Goal: Information Seeking & Learning: Learn about a topic

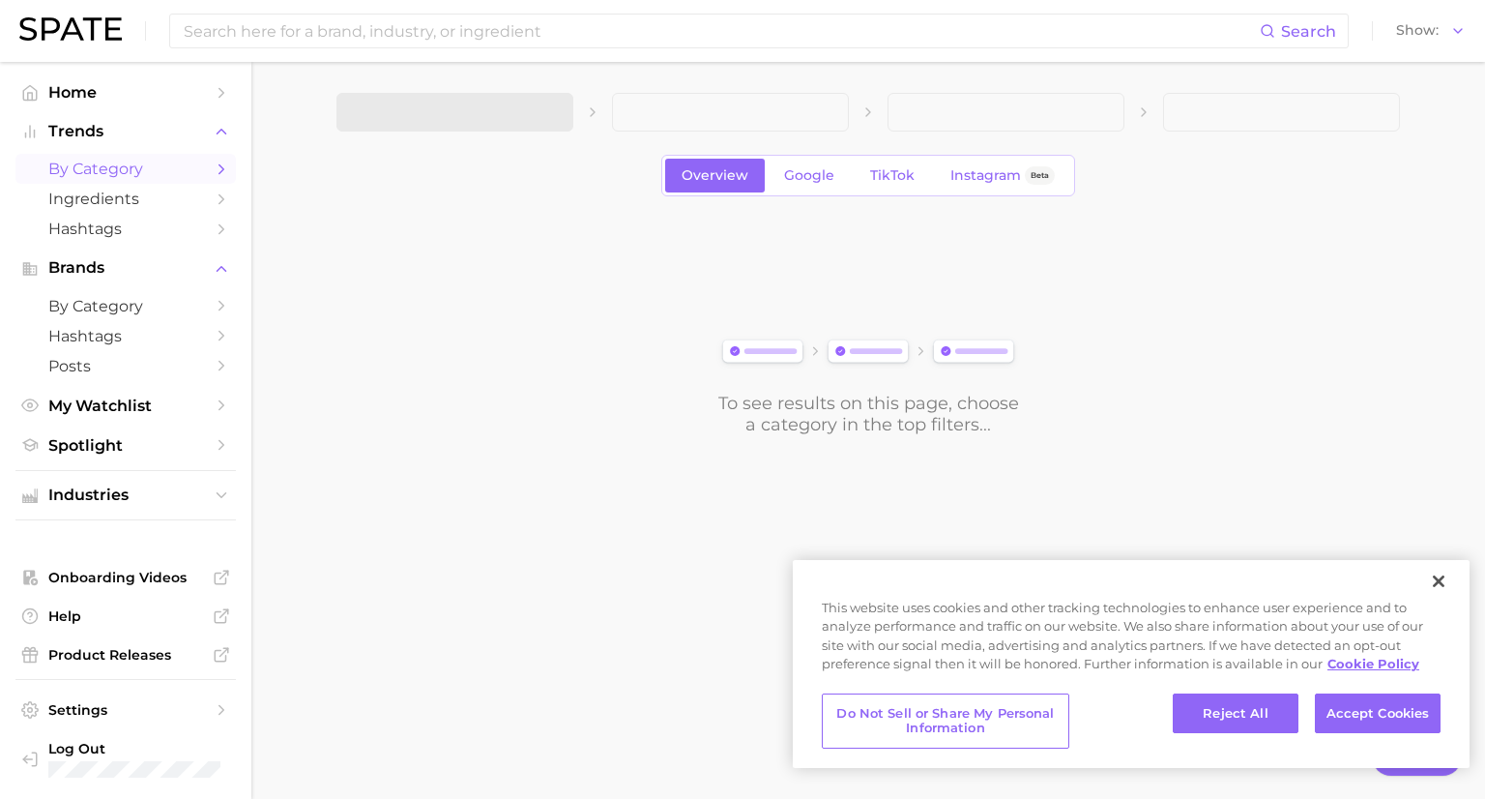
type textarea "x"
click at [1371, 707] on button "Accept Cookies" at bounding box center [1378, 713] width 126 height 41
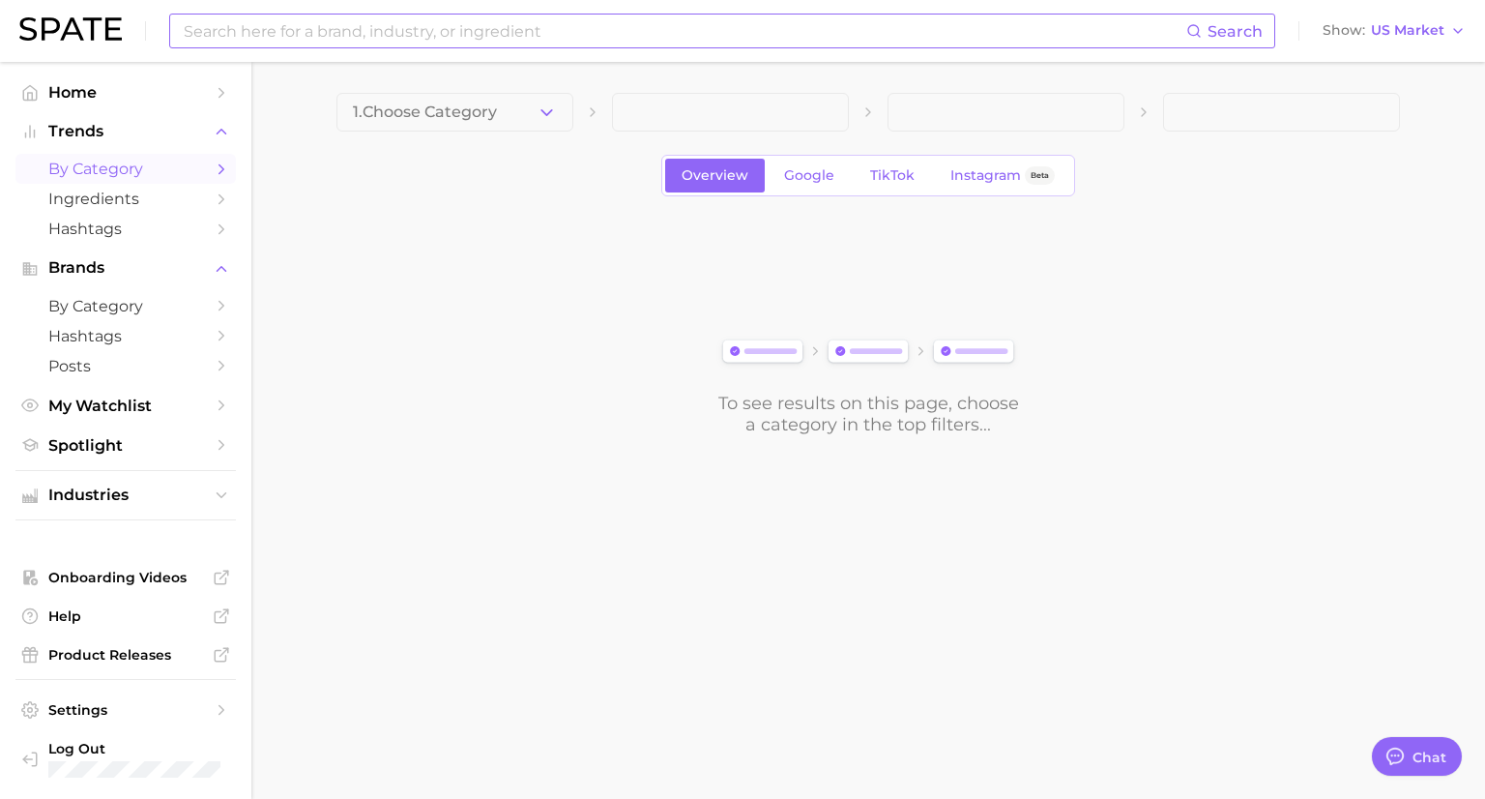
click at [338, 39] on input at bounding box center [684, 31] width 1005 height 33
type input "bath and body works"
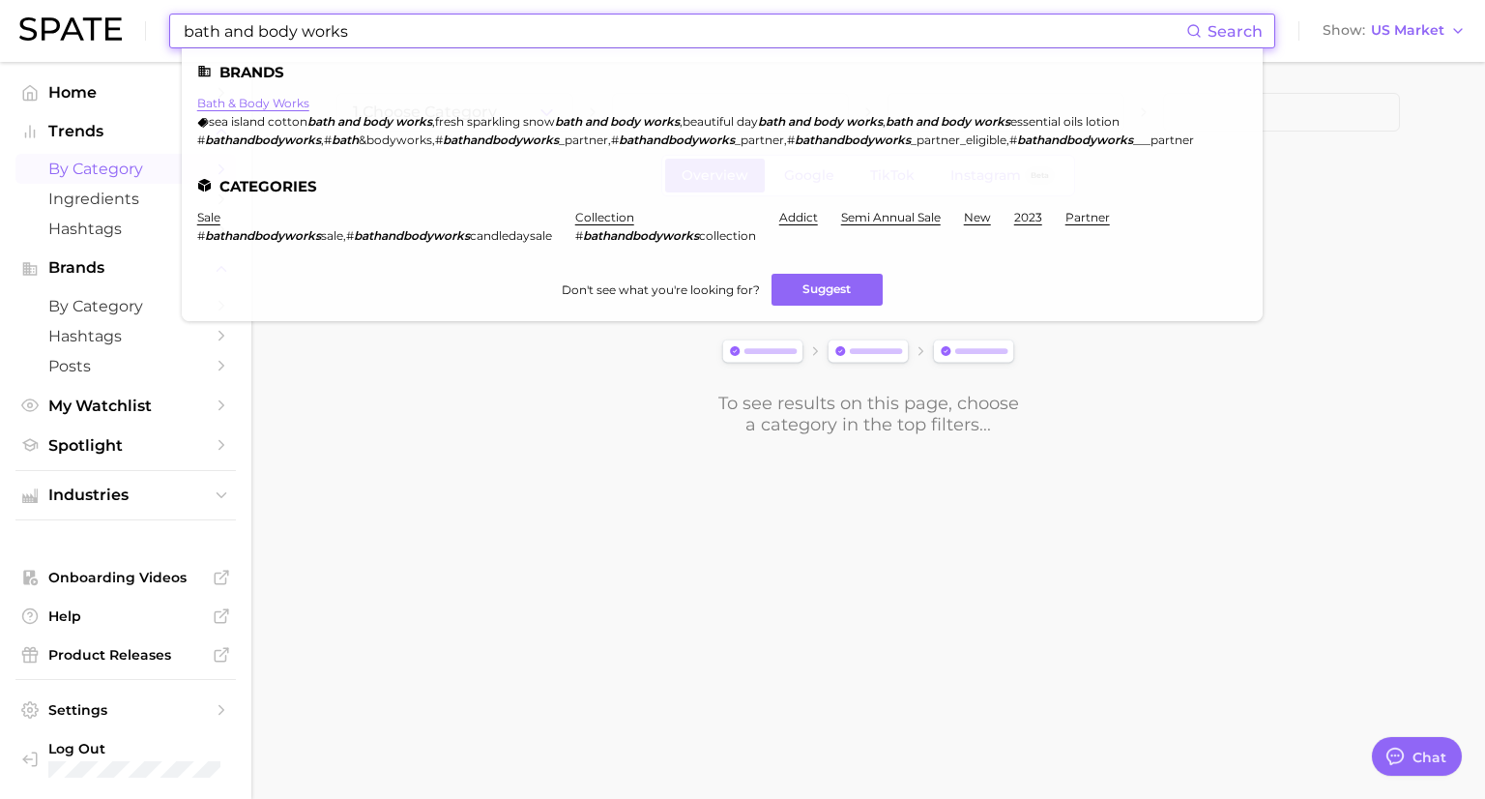
click at [275, 102] on link "bath & body works" at bounding box center [253, 103] width 112 height 15
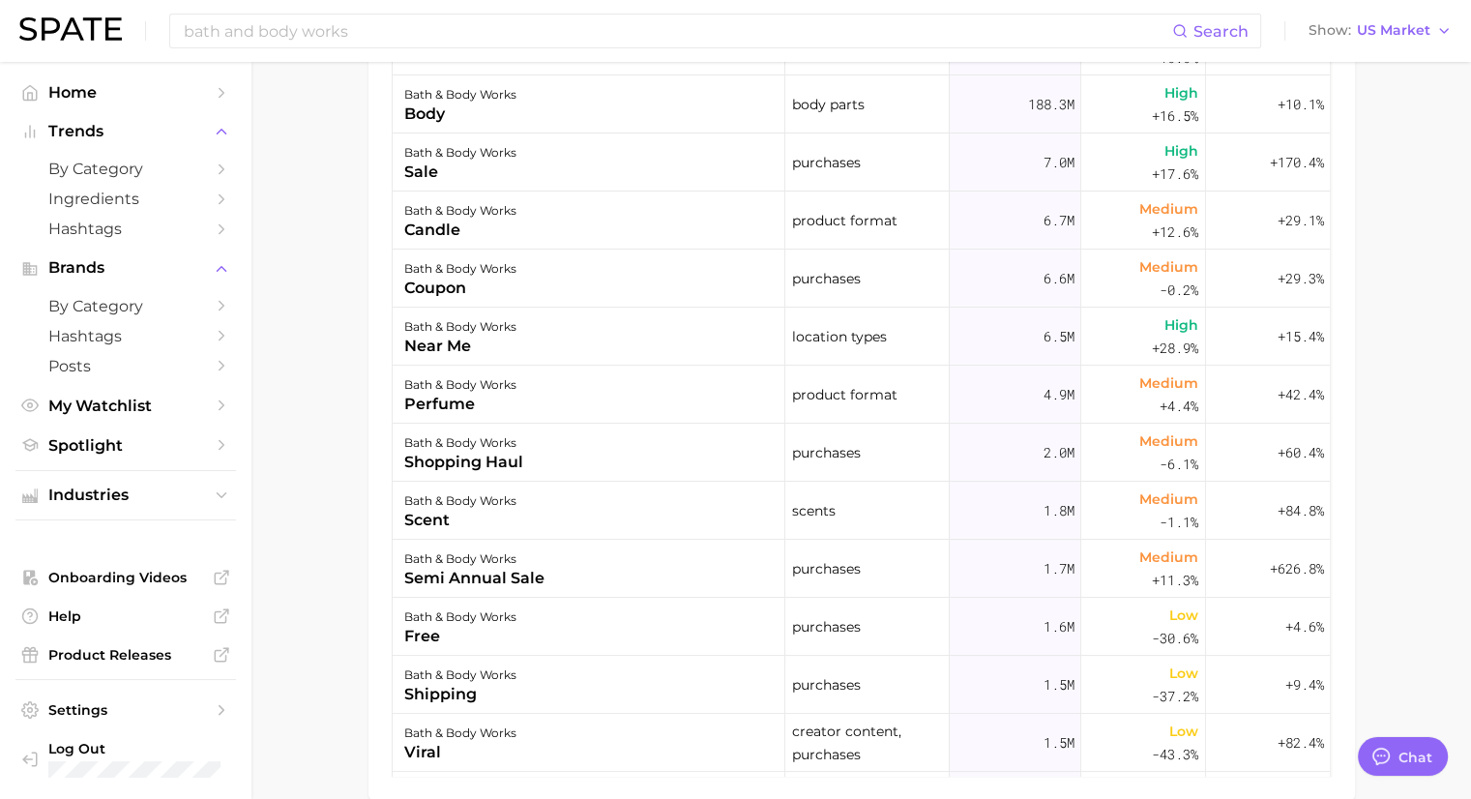
scroll to position [1160, 0]
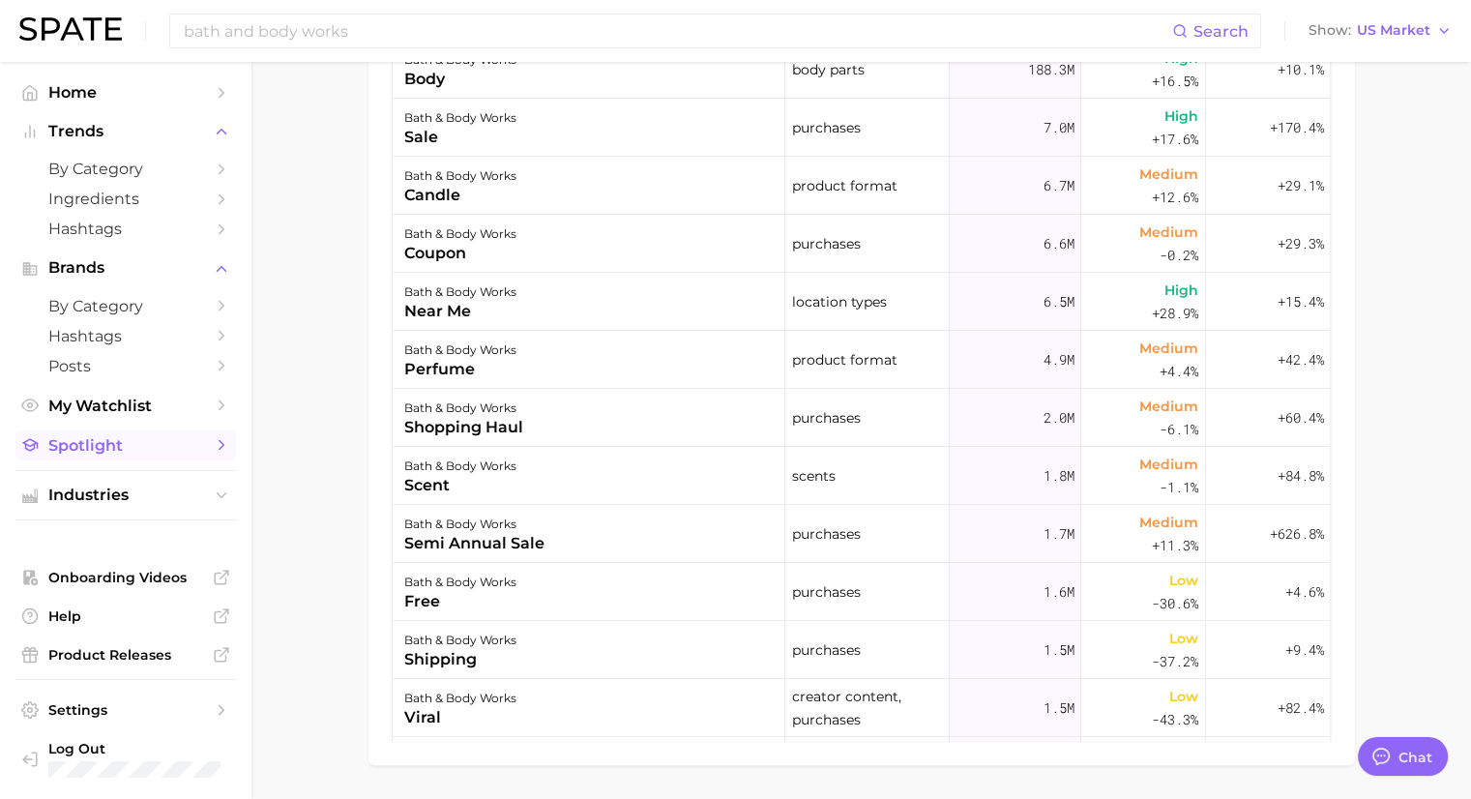
click at [58, 450] on span "Spotlight" at bounding box center [125, 445] width 155 height 18
type textarea "x"
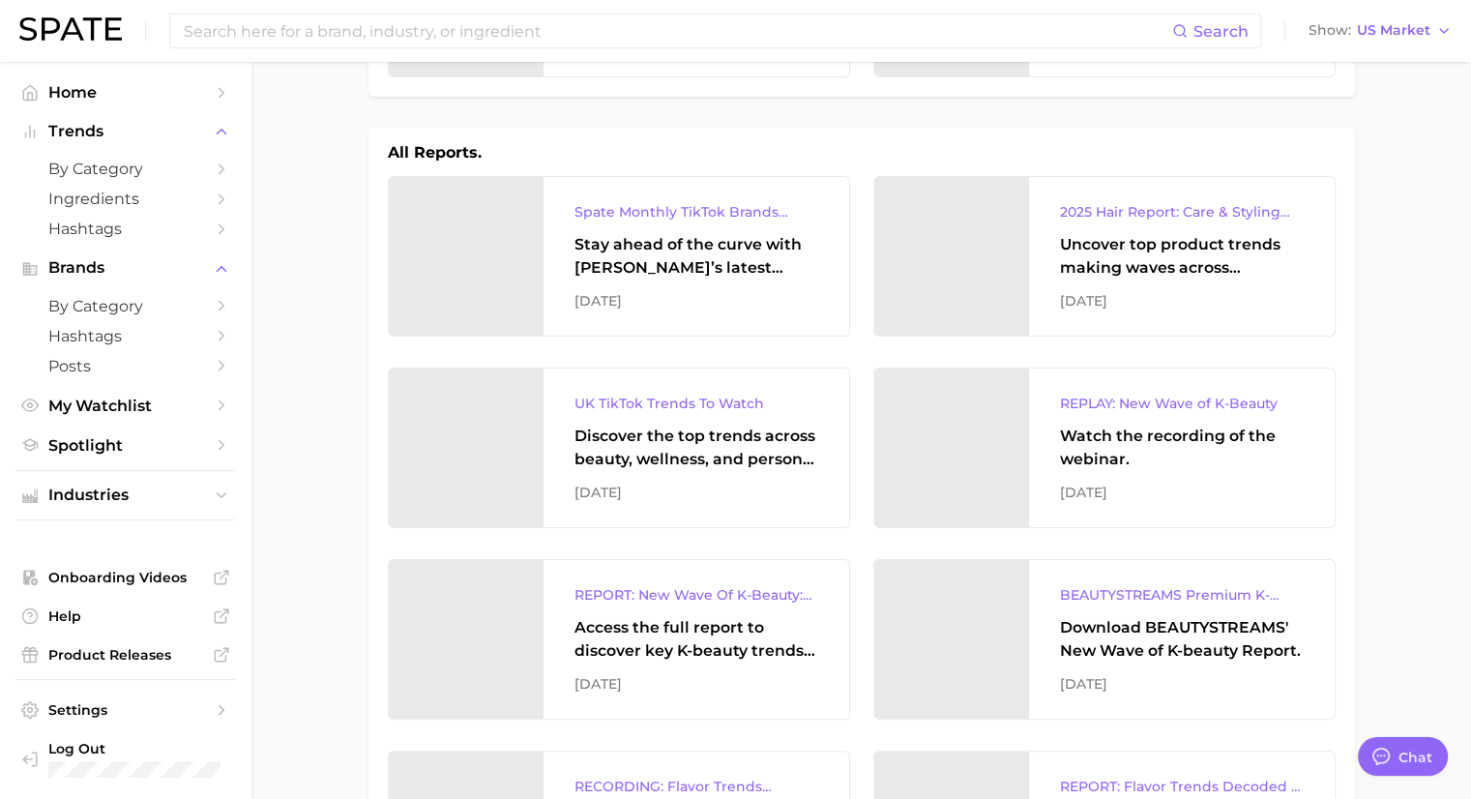
scroll to position [193, 0]
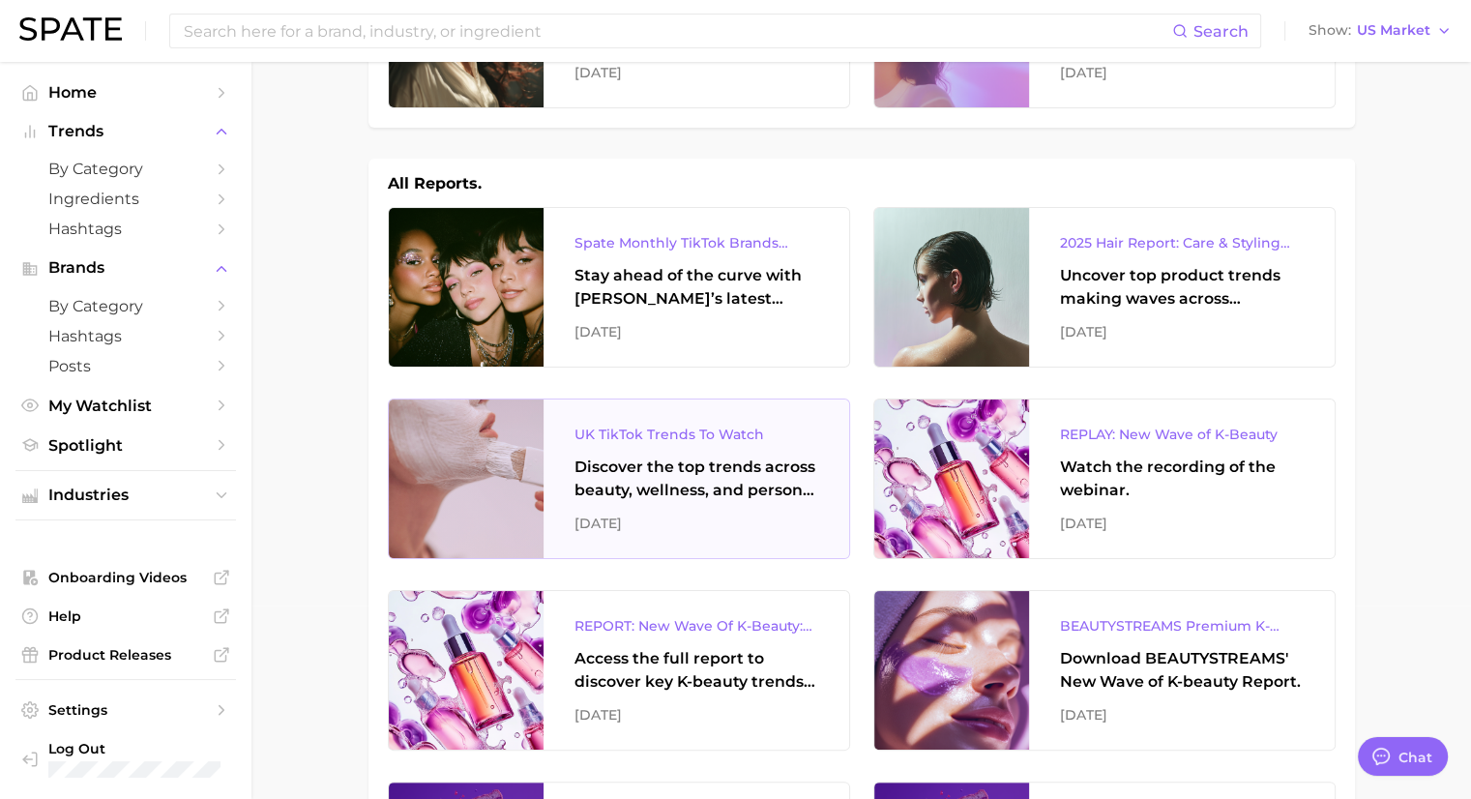
click at [702, 487] on div "Discover the top trends across beauty, wellness, and personal care on TikTok [G…" at bounding box center [696, 478] width 244 height 46
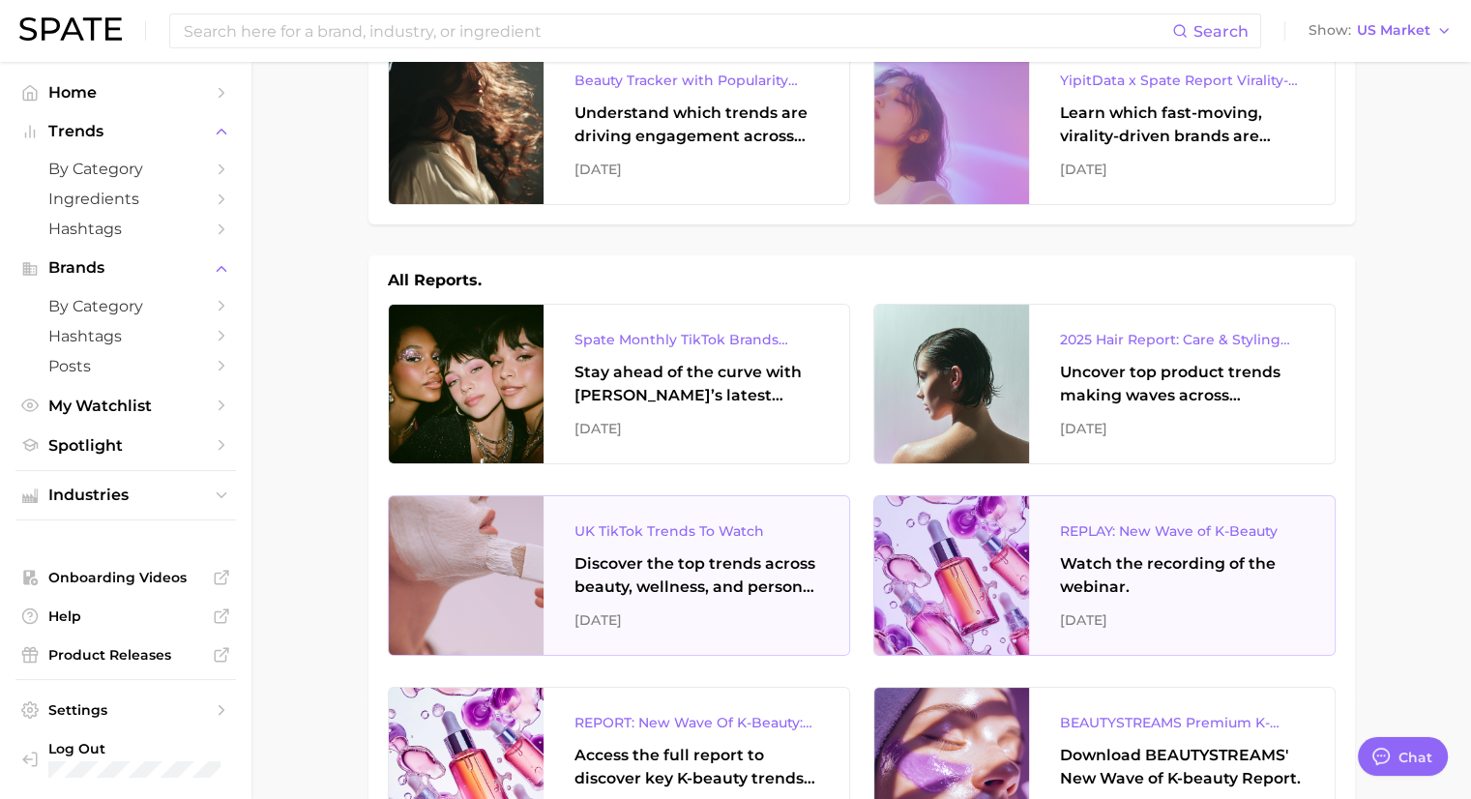
scroll to position [0, 0]
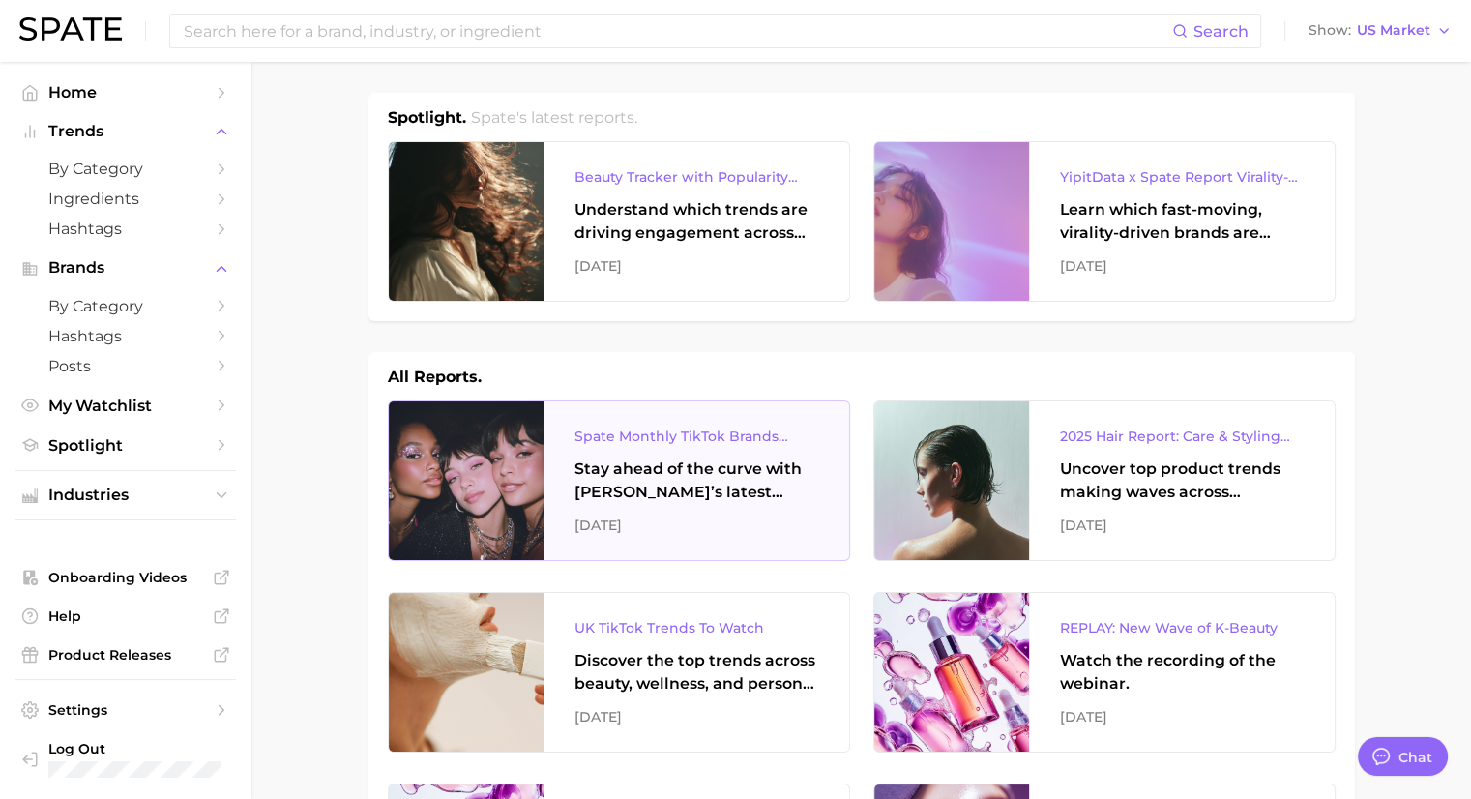
click at [646, 467] on div "Stay ahead of the curve with [PERSON_NAME]’s latest monthly tracker, spotlighti…" at bounding box center [696, 480] width 244 height 46
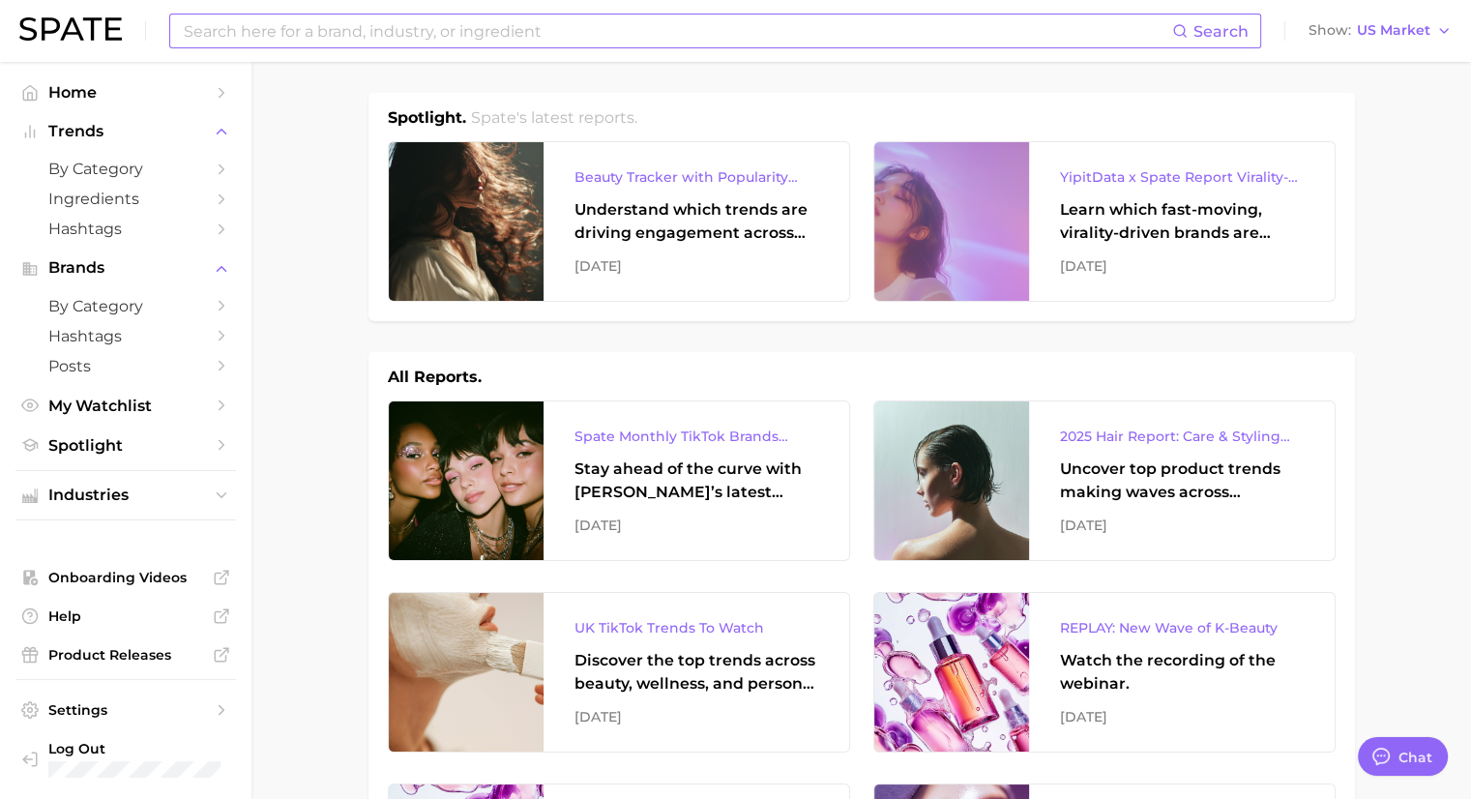
click at [329, 16] on input at bounding box center [677, 31] width 990 height 33
type input "bath and body work fragrance"
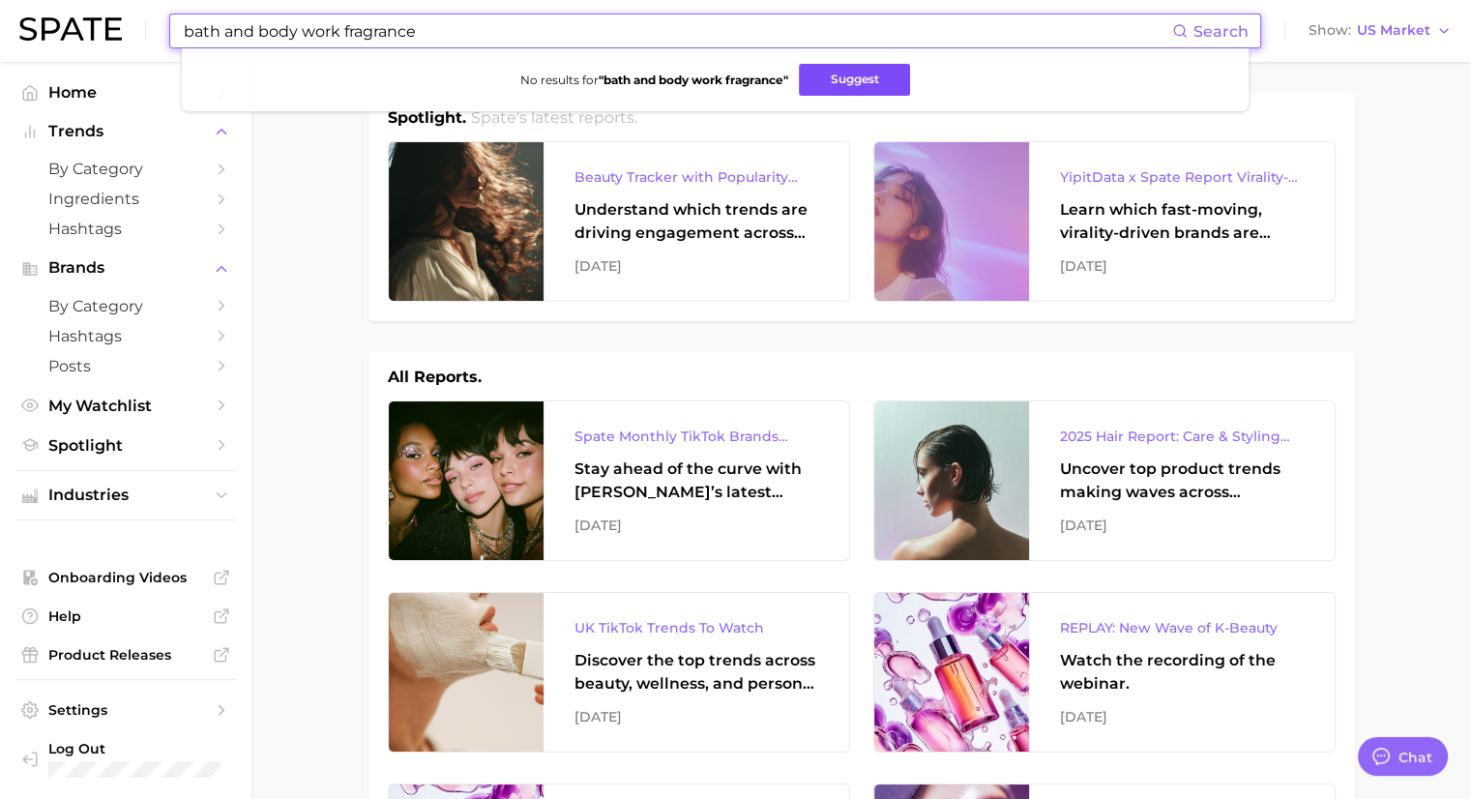
click at [854, 73] on button "Suggest" at bounding box center [854, 80] width 111 height 32
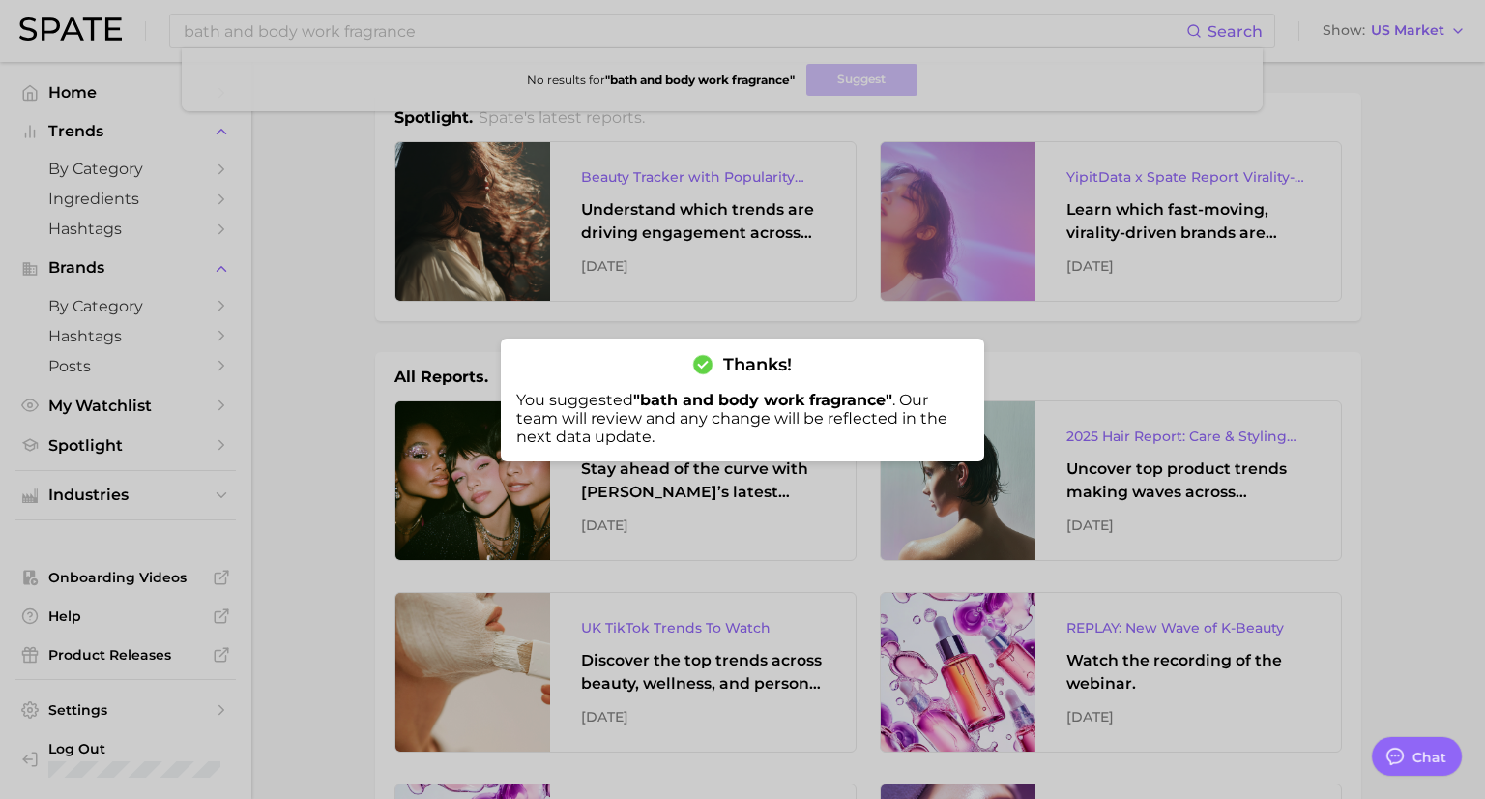
click at [310, 325] on div at bounding box center [742, 399] width 1485 height 799
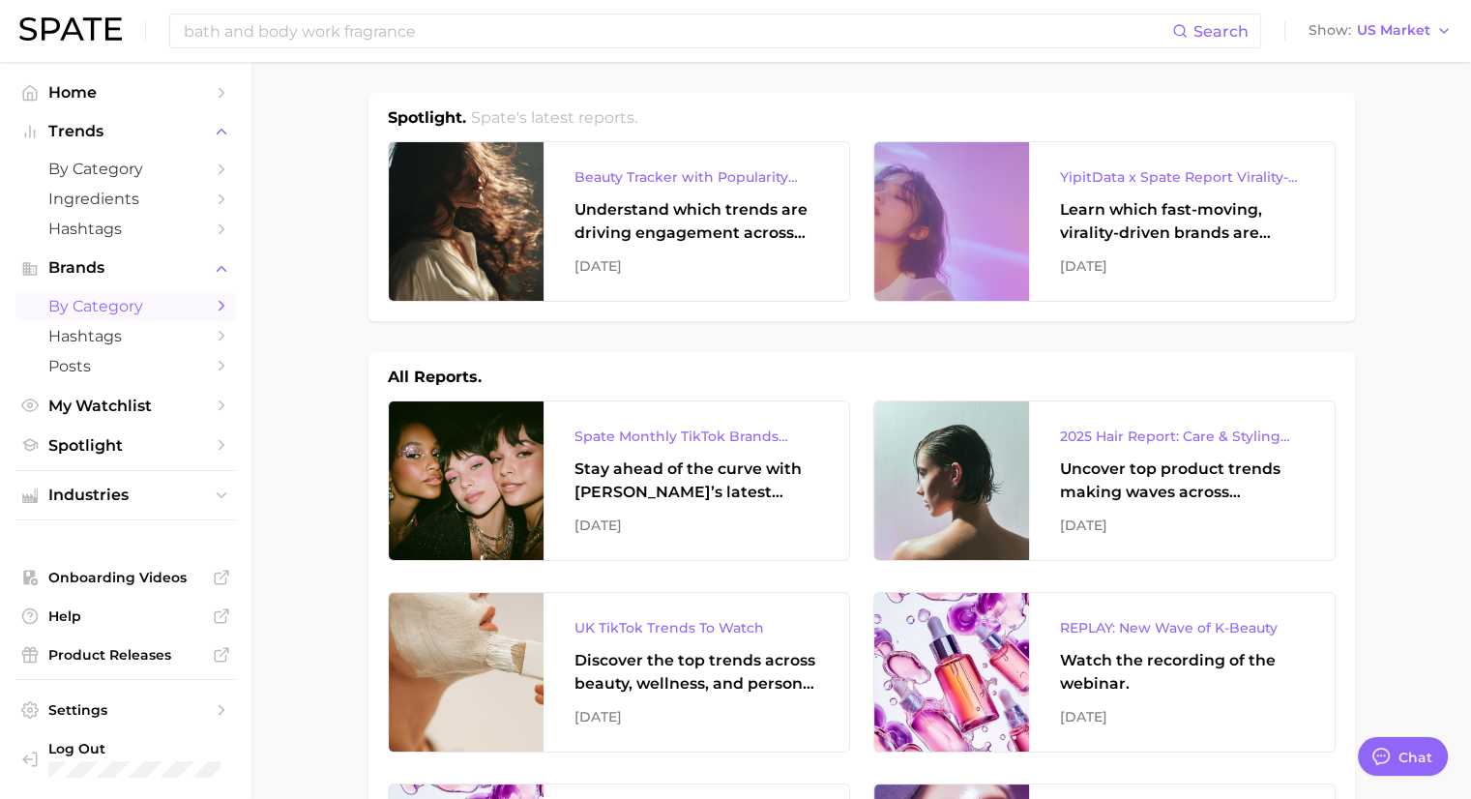
click at [132, 307] on span "by Category" at bounding box center [125, 306] width 155 height 18
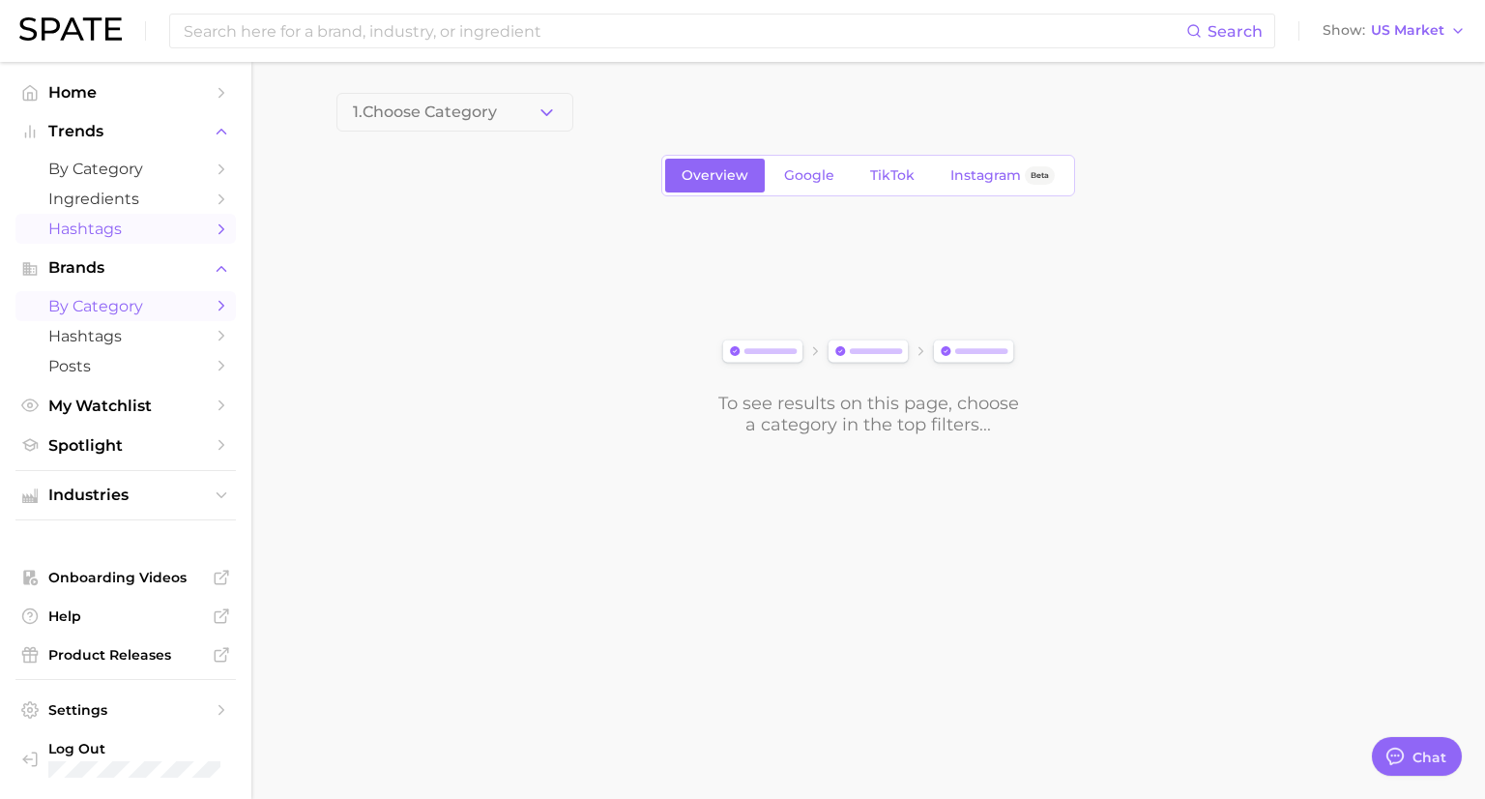
click at [123, 229] on span "Hashtags" at bounding box center [125, 228] width 155 height 18
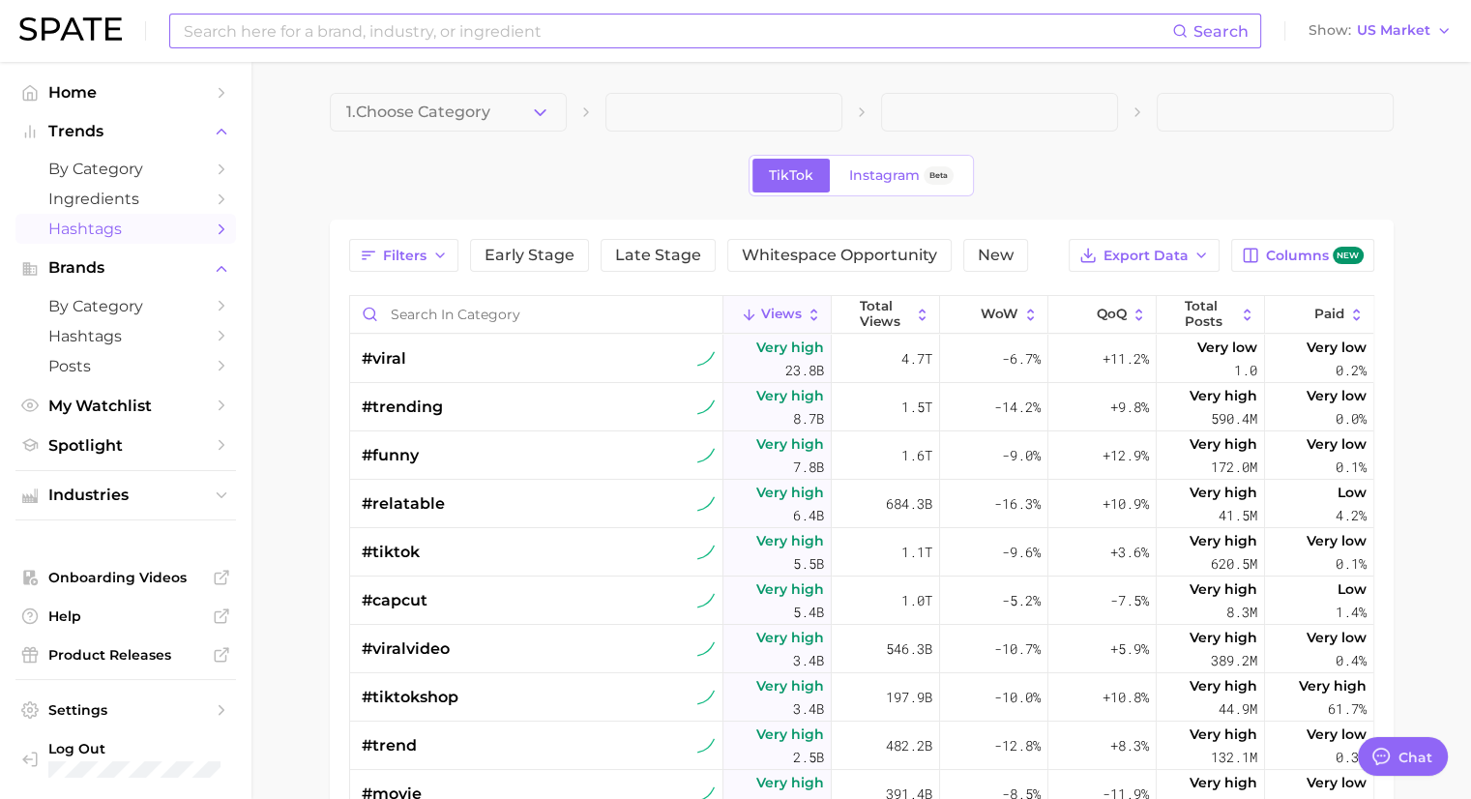
click at [400, 33] on input at bounding box center [677, 31] width 990 height 33
type input "bathandbodyworksfragrance"
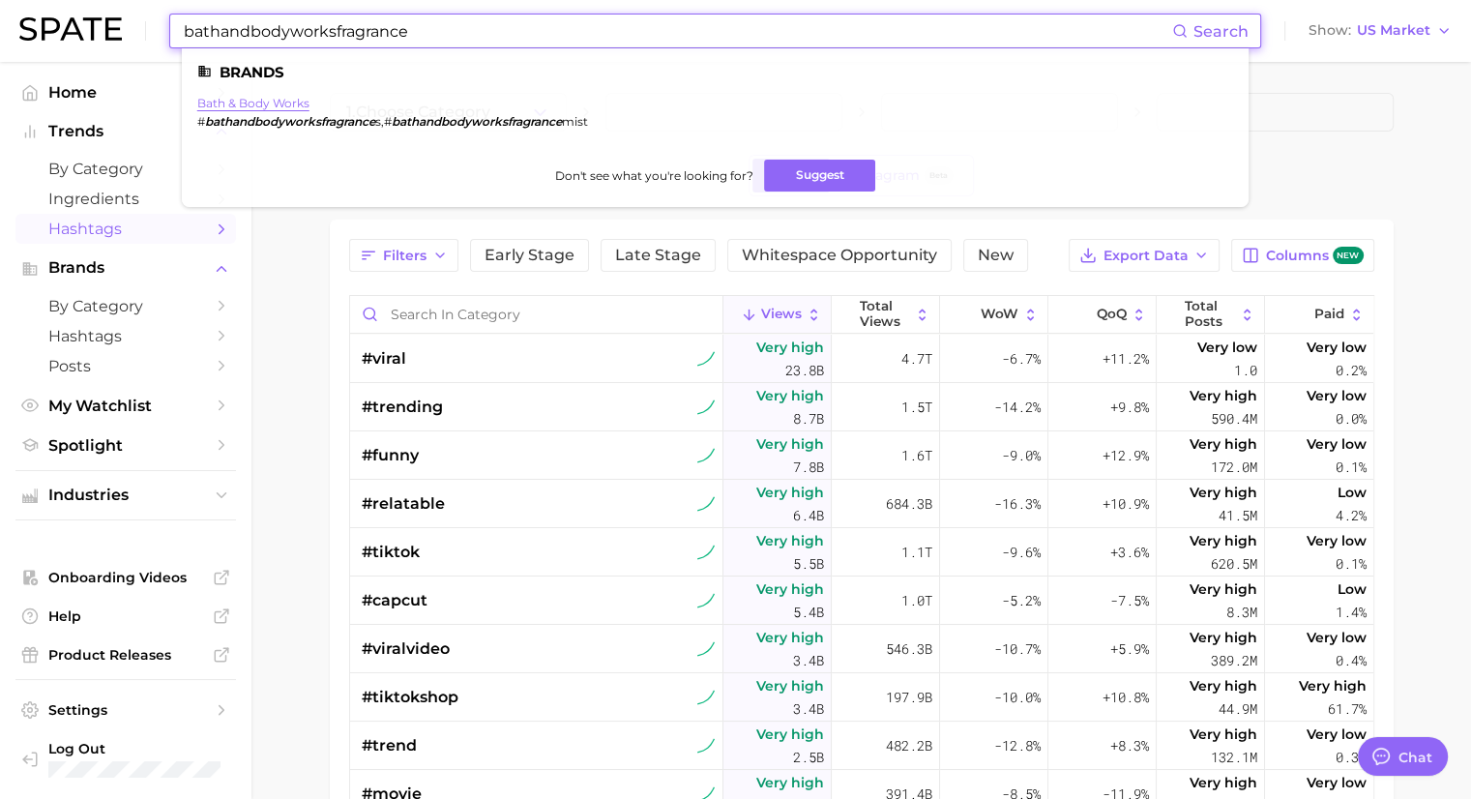
click at [271, 102] on link "bath & body works" at bounding box center [253, 103] width 112 height 15
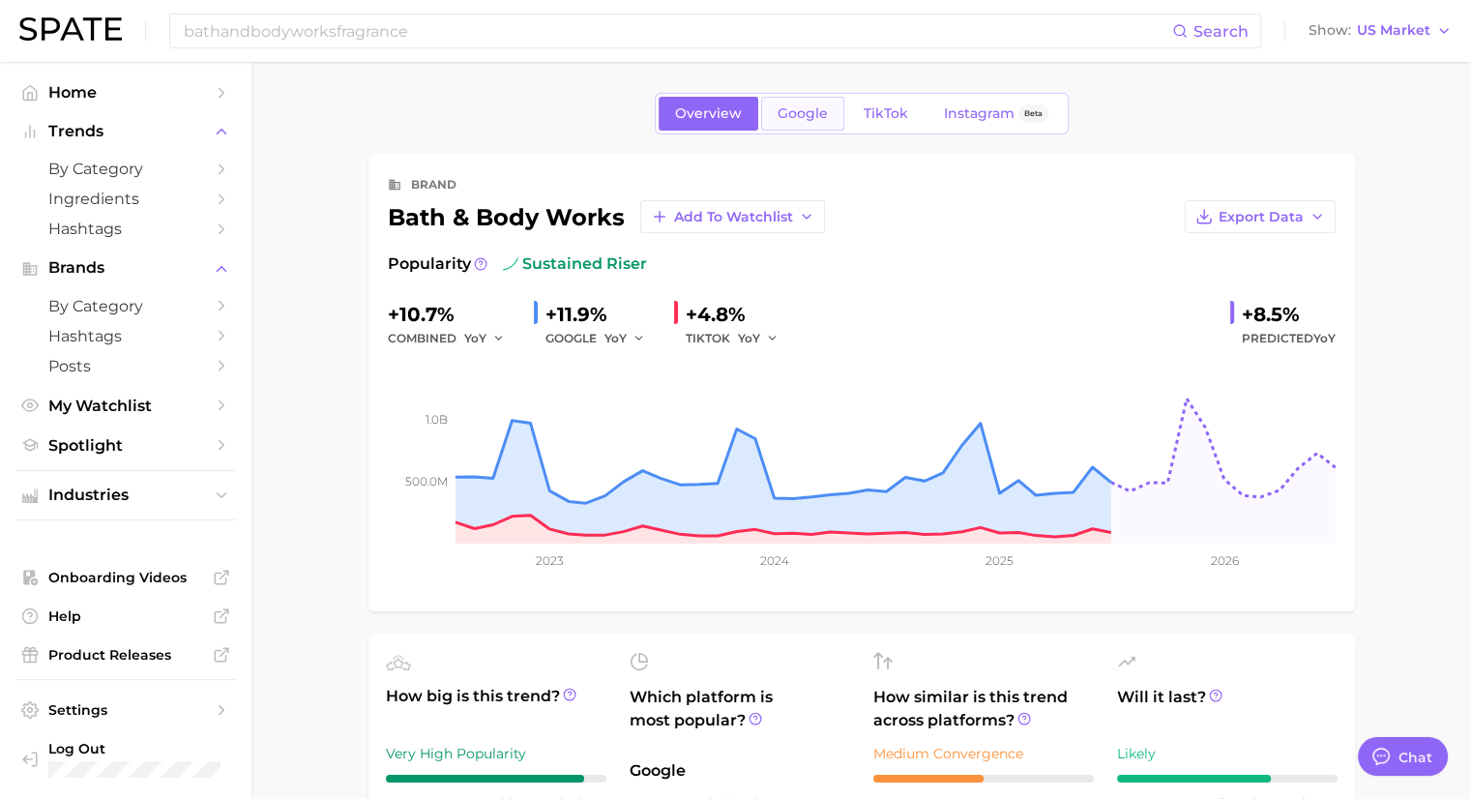
click at [835, 110] on link "Google" at bounding box center [802, 114] width 83 height 34
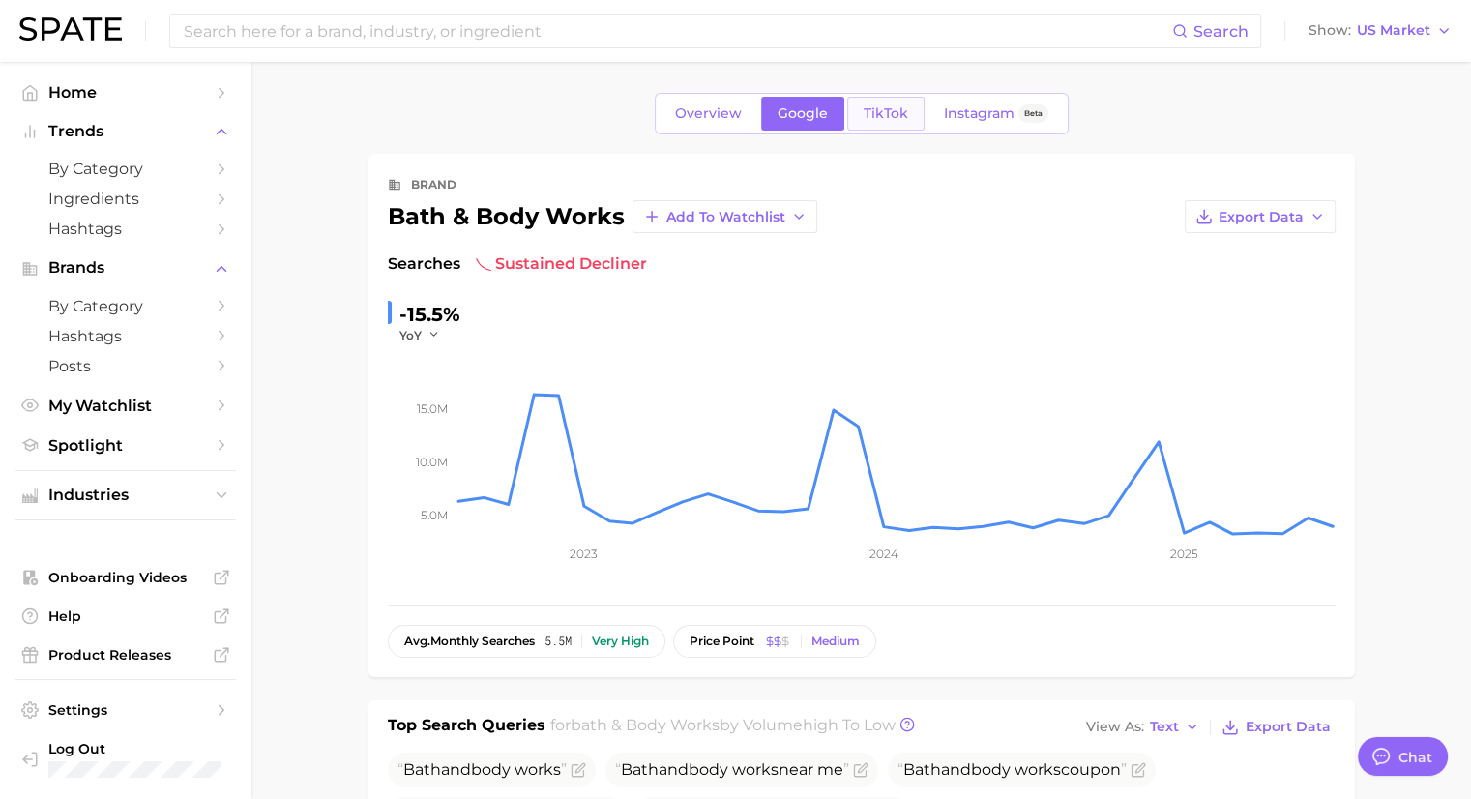
click at [897, 113] on span "TikTok" at bounding box center [885, 113] width 44 height 16
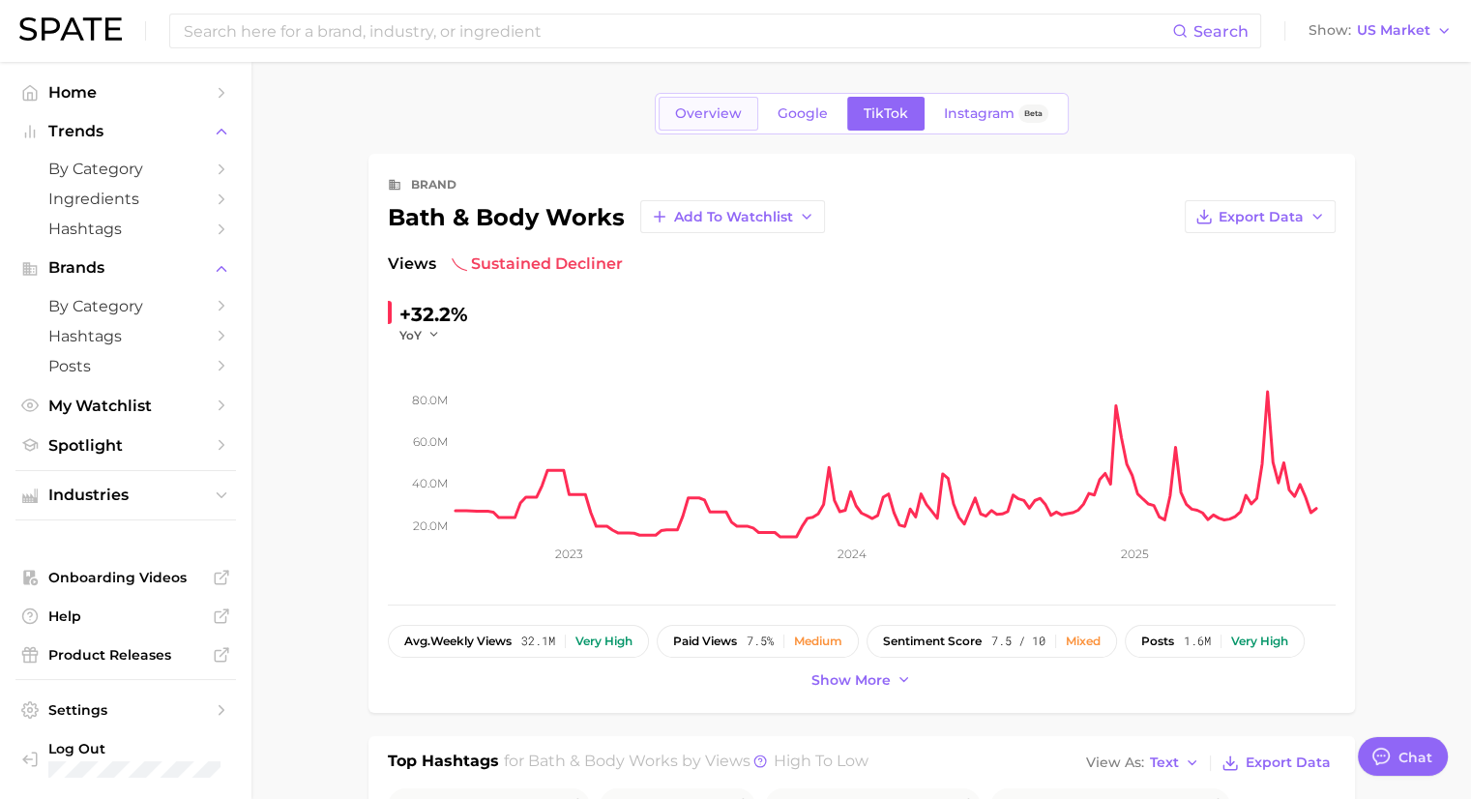
click at [710, 113] on span "Overview" at bounding box center [708, 113] width 67 height 16
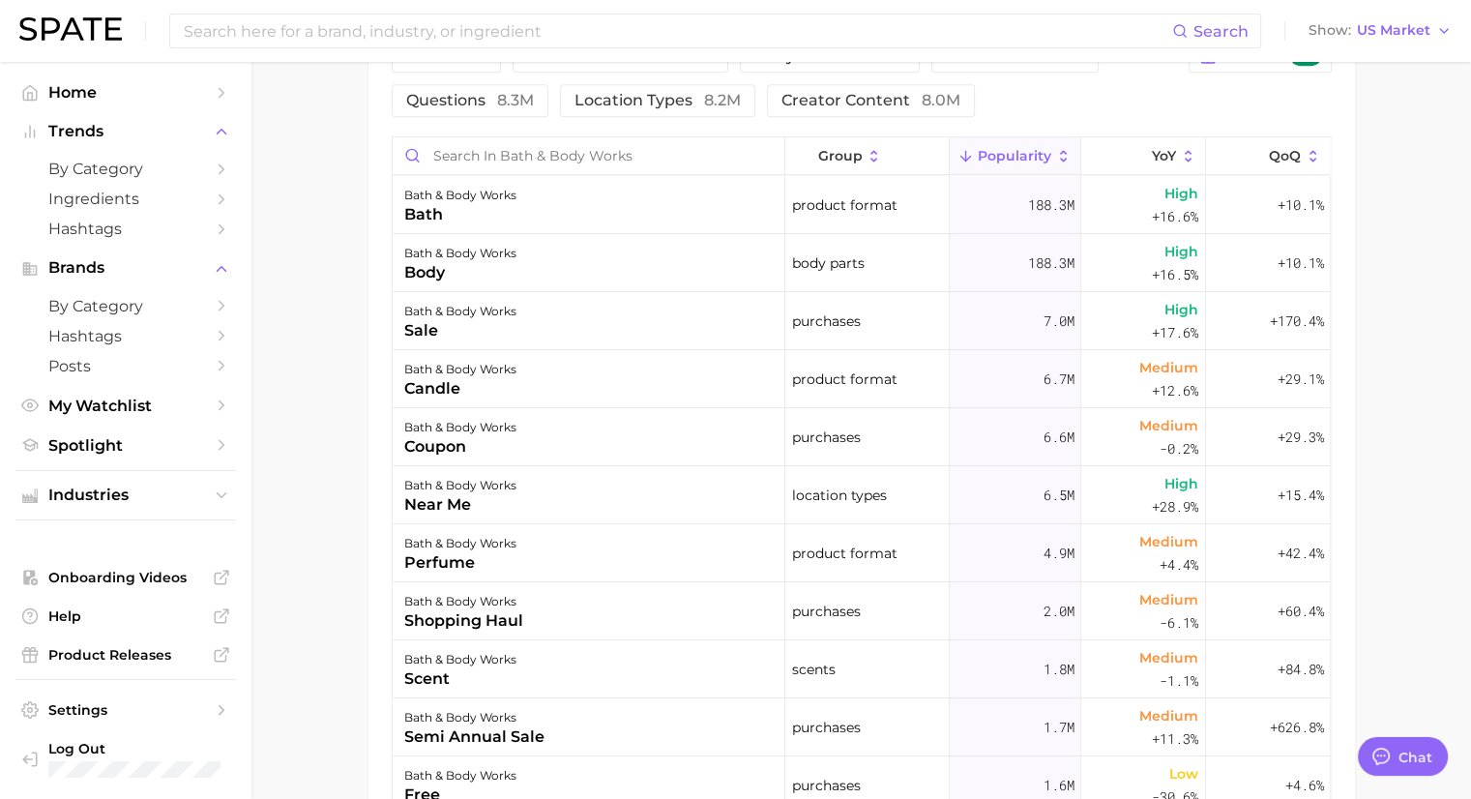
click at [1055, 160] on icon at bounding box center [1063, 156] width 17 height 17
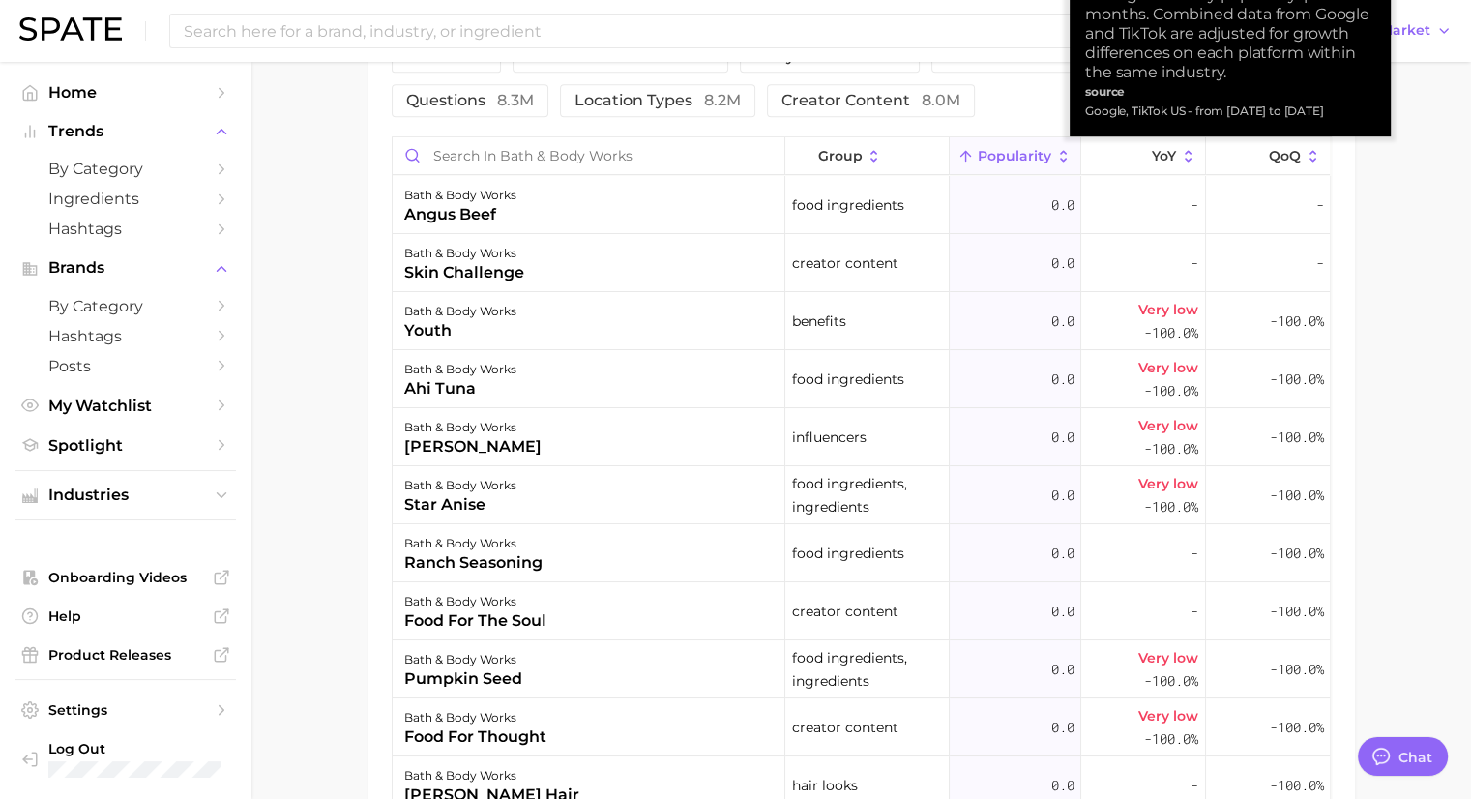
click at [1055, 160] on icon at bounding box center [1063, 156] width 17 height 17
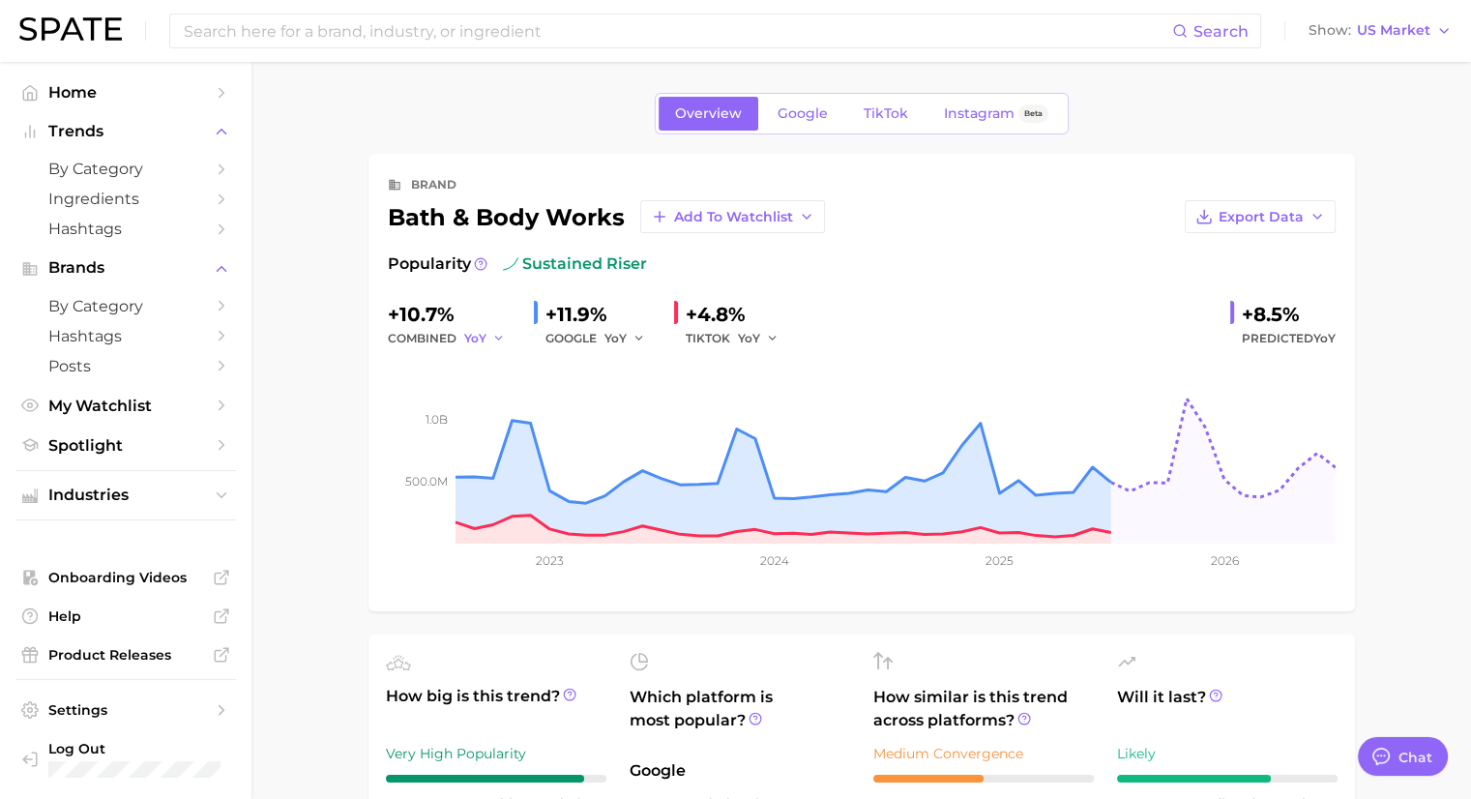
click at [492, 340] on icon "button" at bounding box center [499, 339] width 14 height 14
click at [488, 370] on span "YoY" at bounding box center [486, 369] width 24 height 16
click at [488, 261] on div "Popularity sustained riser" at bounding box center [862, 263] width 948 height 23
click at [482, 263] on icon at bounding box center [481, 264] width 14 height 14
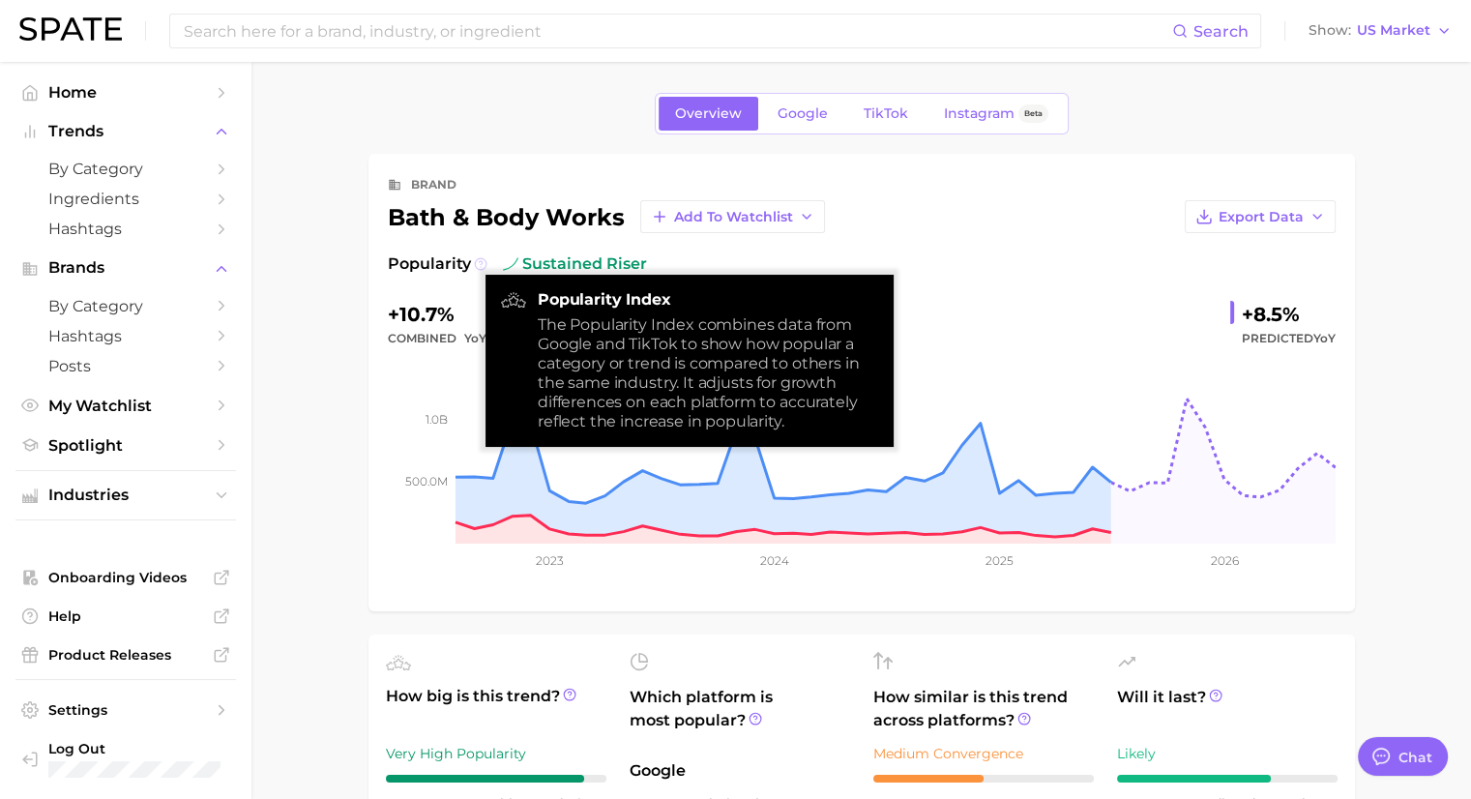
click at [482, 263] on icon at bounding box center [481, 264] width 14 height 14
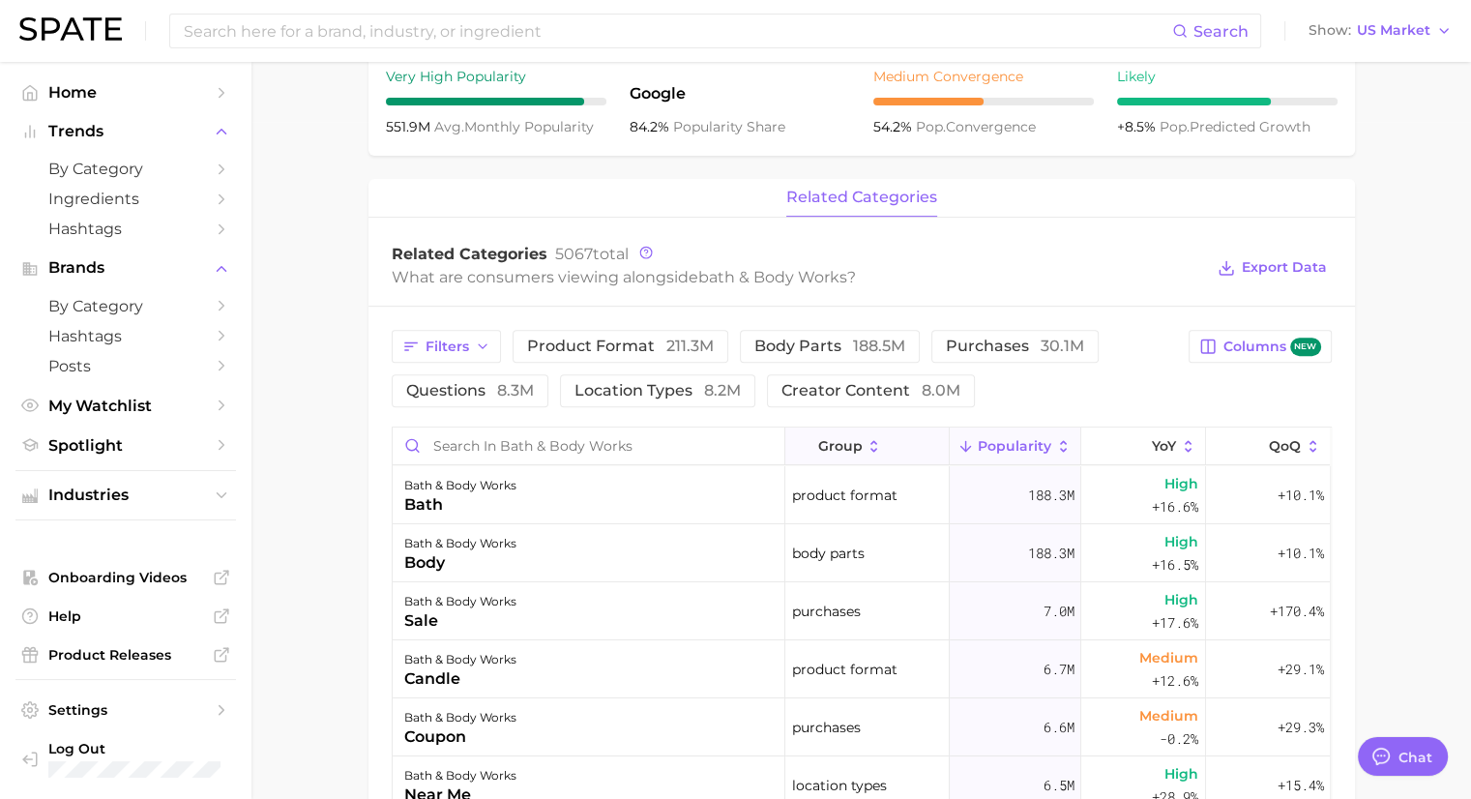
click at [865, 453] on icon at bounding box center [873, 446] width 17 height 17
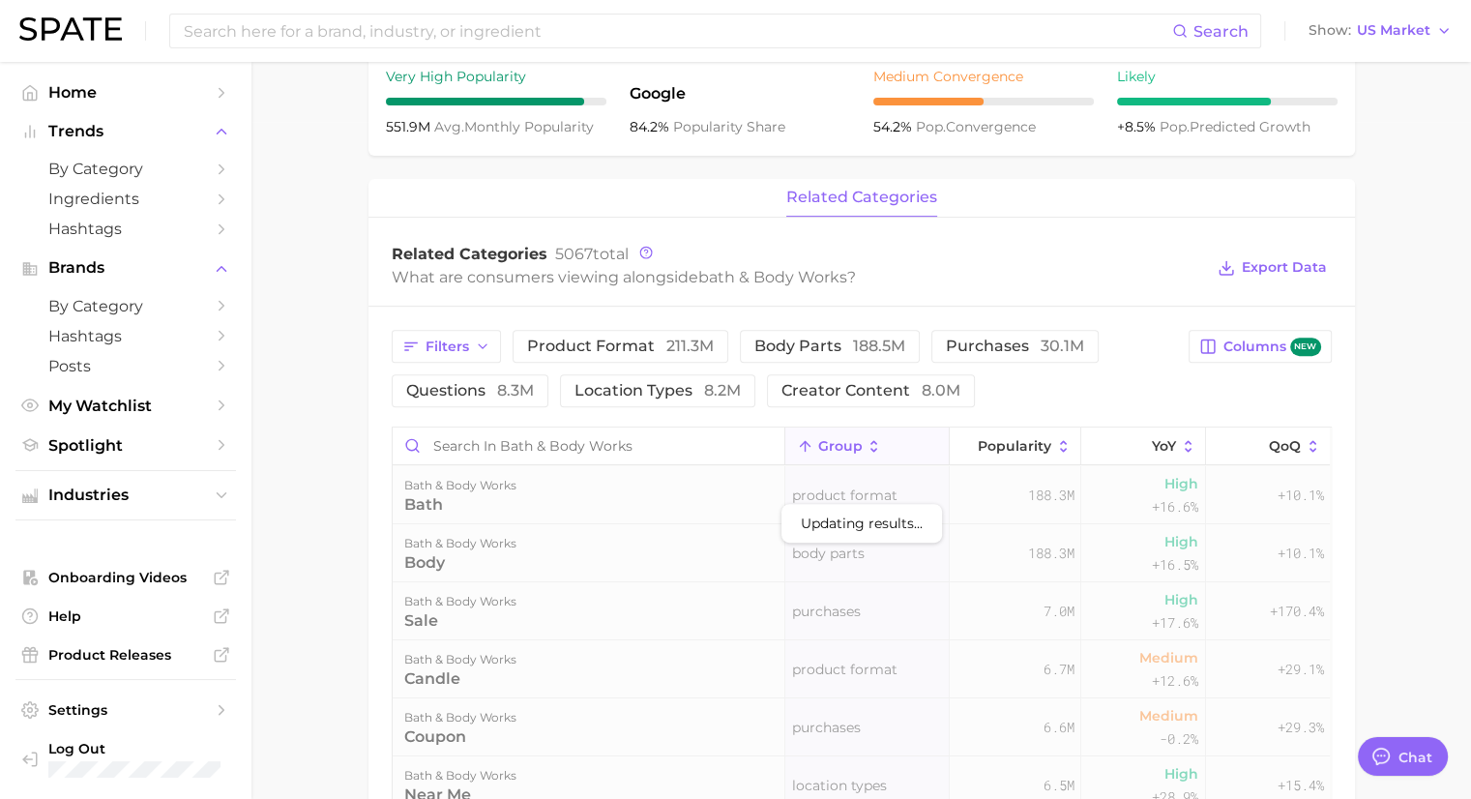
click at [865, 452] on icon at bounding box center [873, 446] width 17 height 17
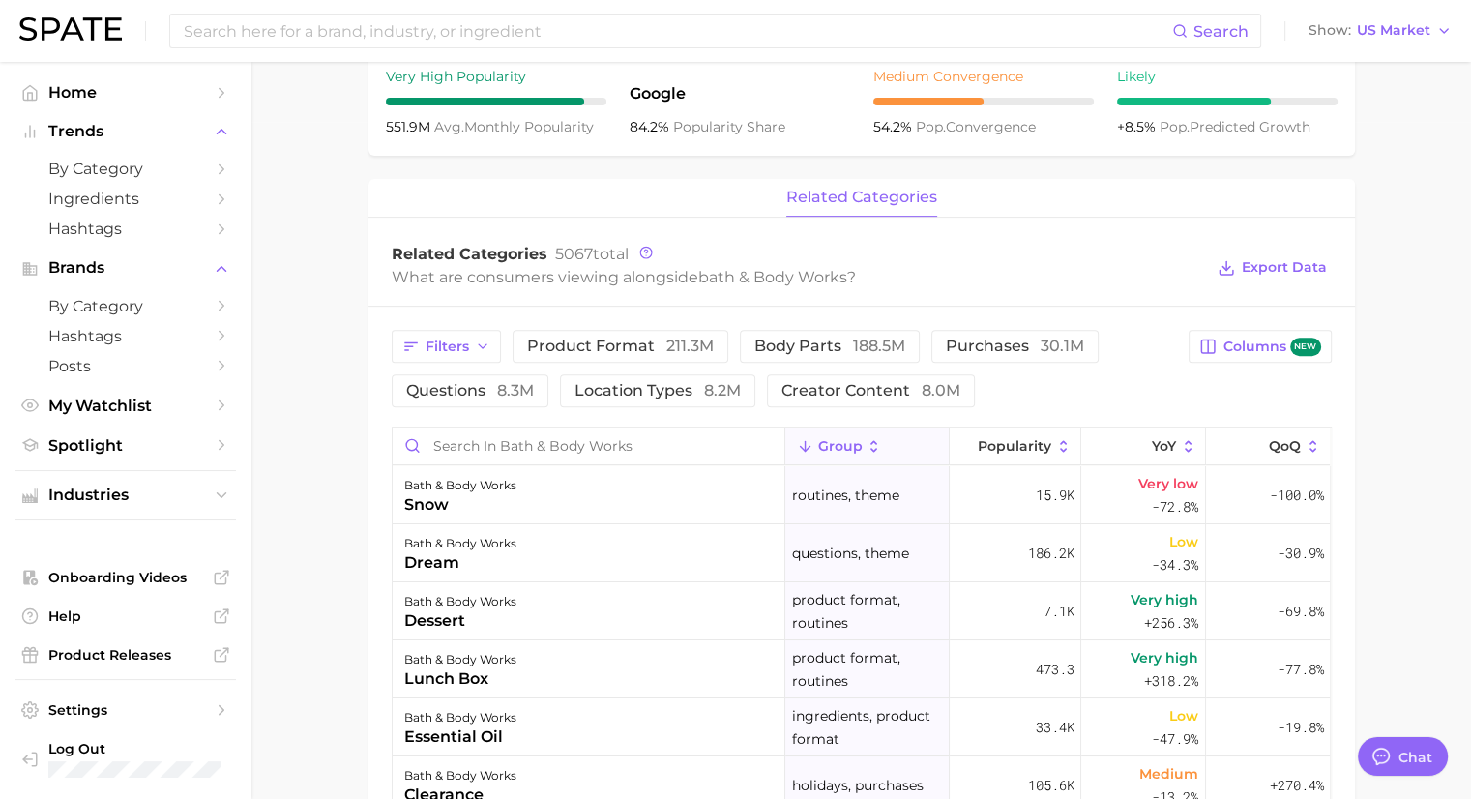
click at [1052, 384] on div "Filters product format 211.3m body parts 188.5m purchases 30.1m questions 8.3m …" at bounding box center [785, 368] width 786 height 77
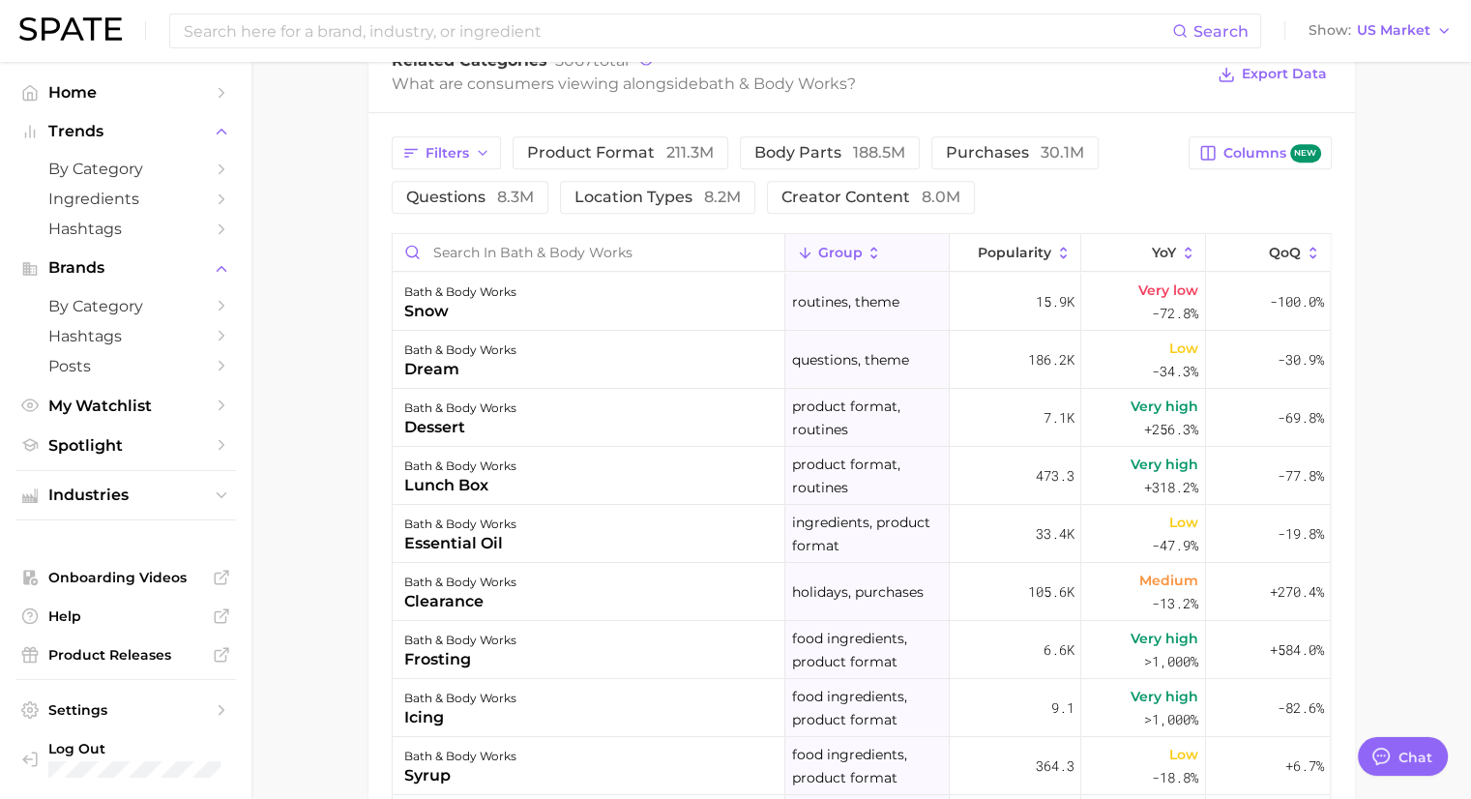
click at [340, 442] on main "Overview Google TikTok Instagram Beta brand bath & body works Add to Watchlist …" at bounding box center [860, 172] width 1219 height 1960
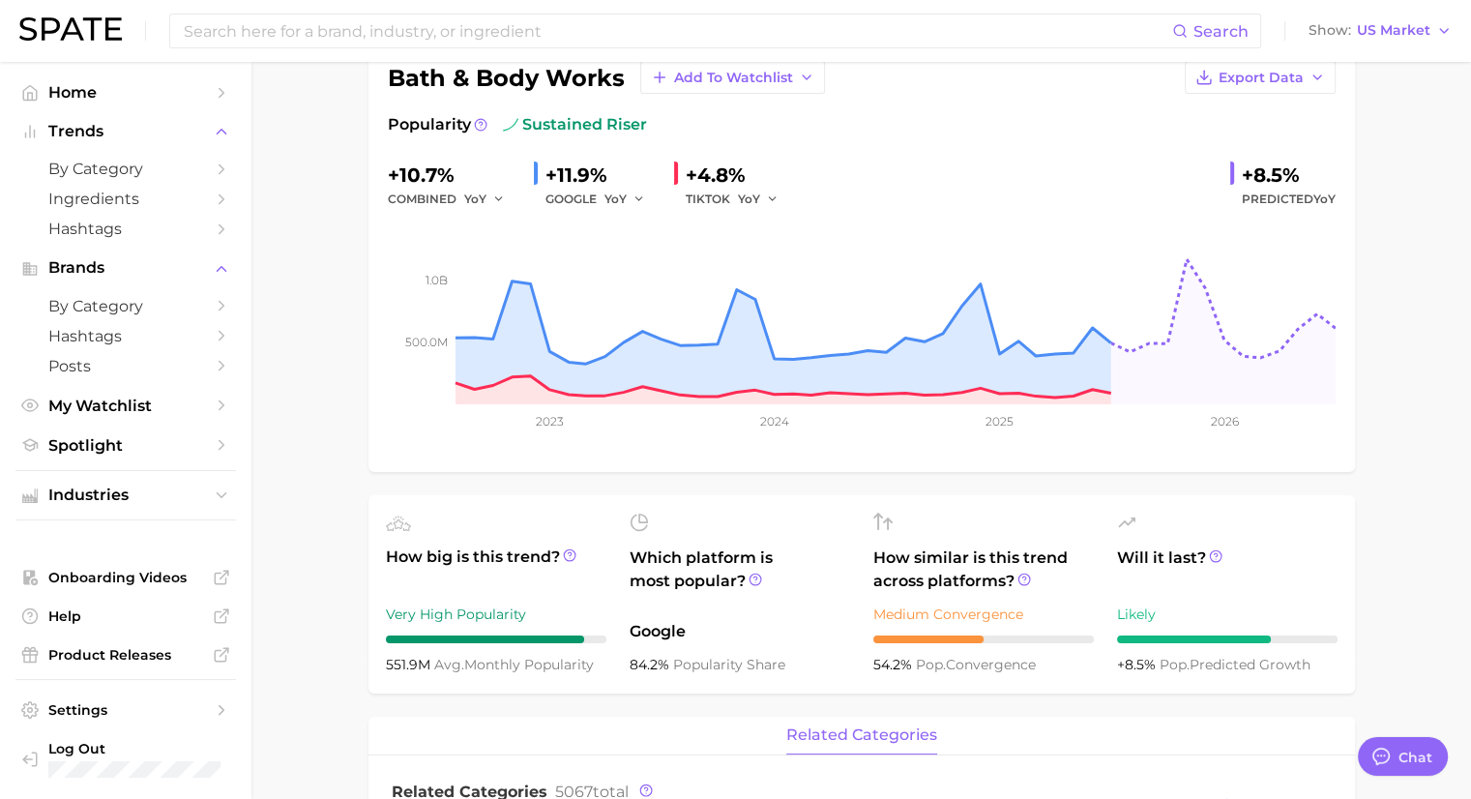
scroll to position [97, 0]
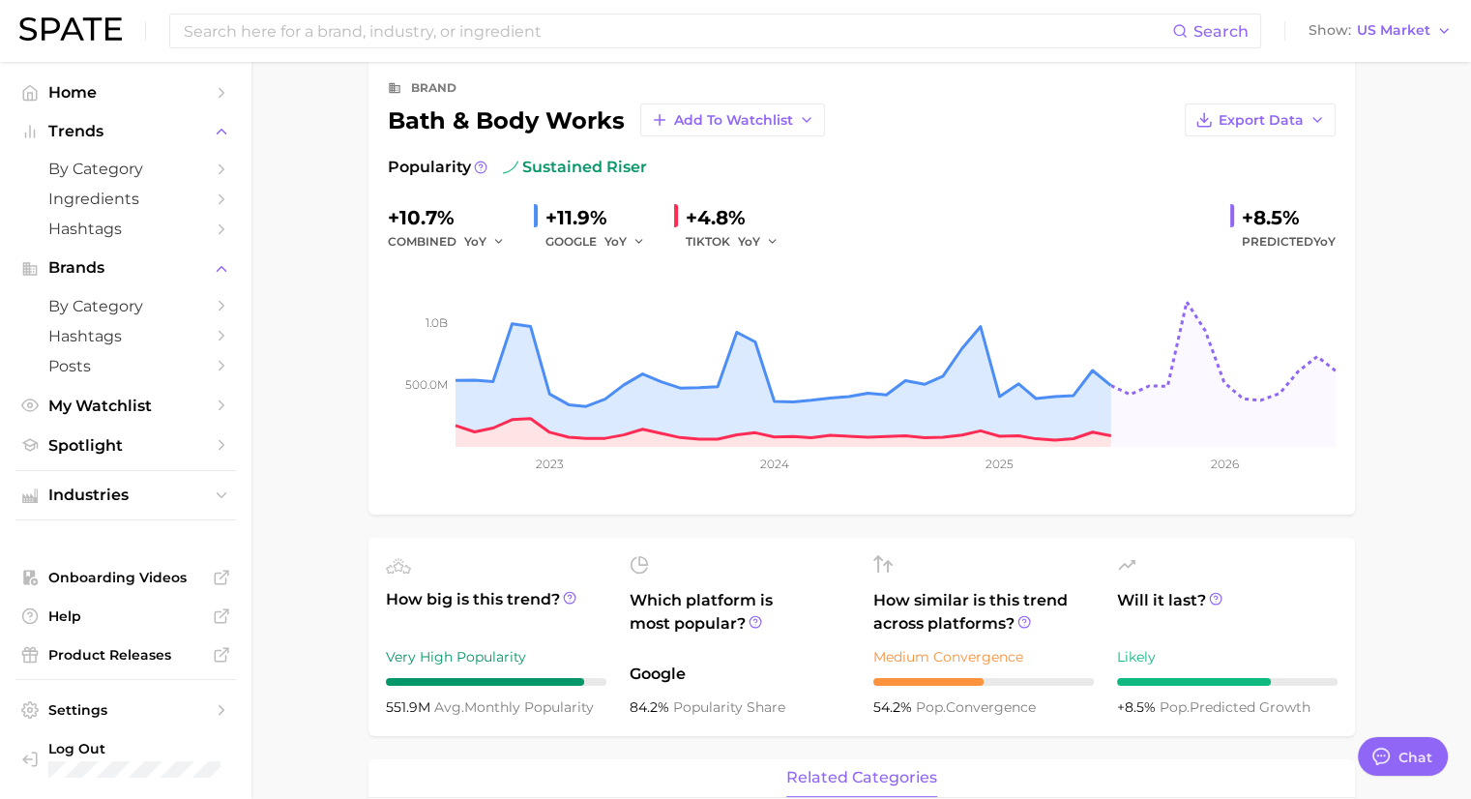
click at [439, 214] on div "+10.7%" at bounding box center [453, 217] width 131 height 31
click at [489, 244] on button "YoY" at bounding box center [485, 241] width 42 height 23
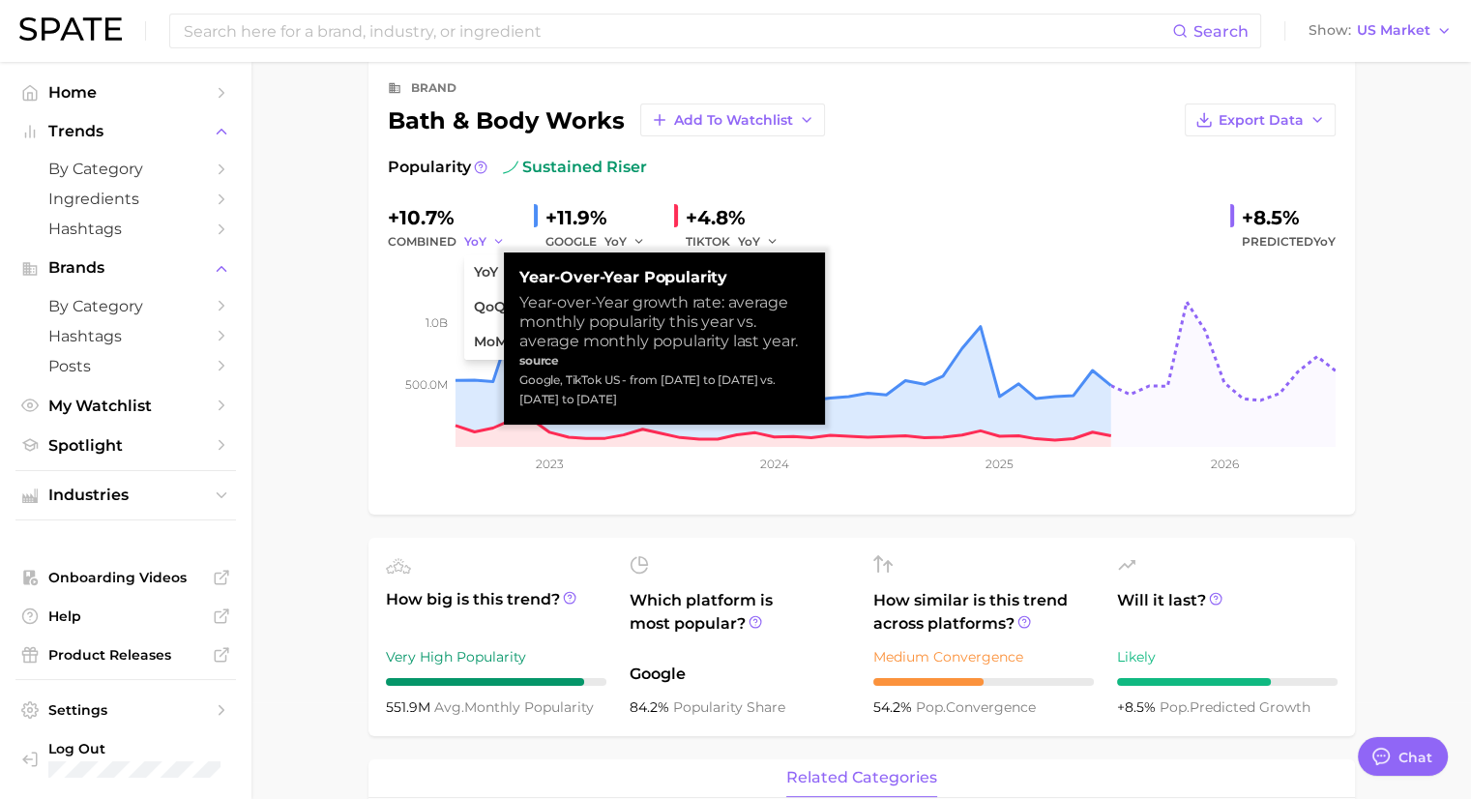
click at [489, 244] on button "YoY" at bounding box center [485, 241] width 42 height 23
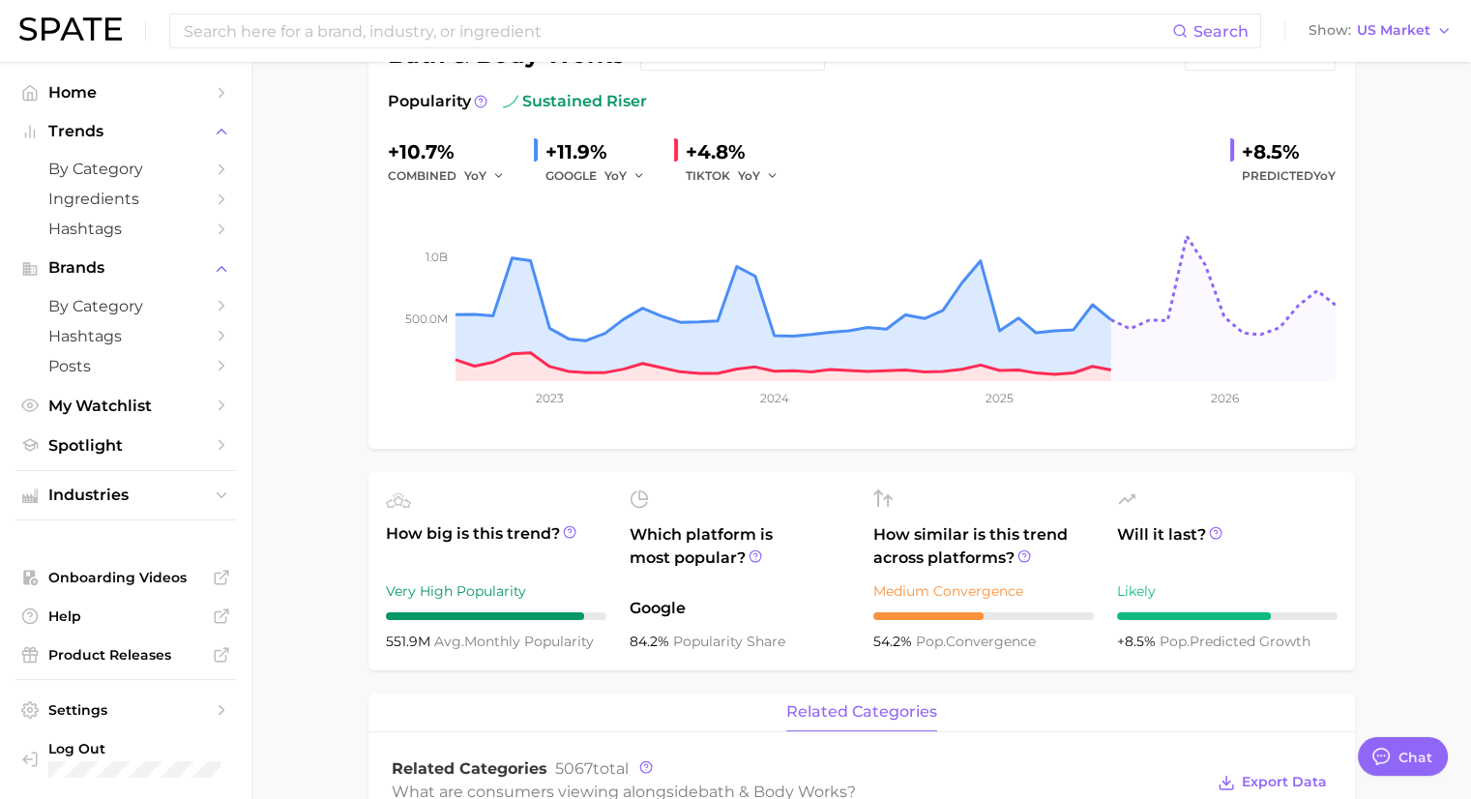
scroll to position [0, 0]
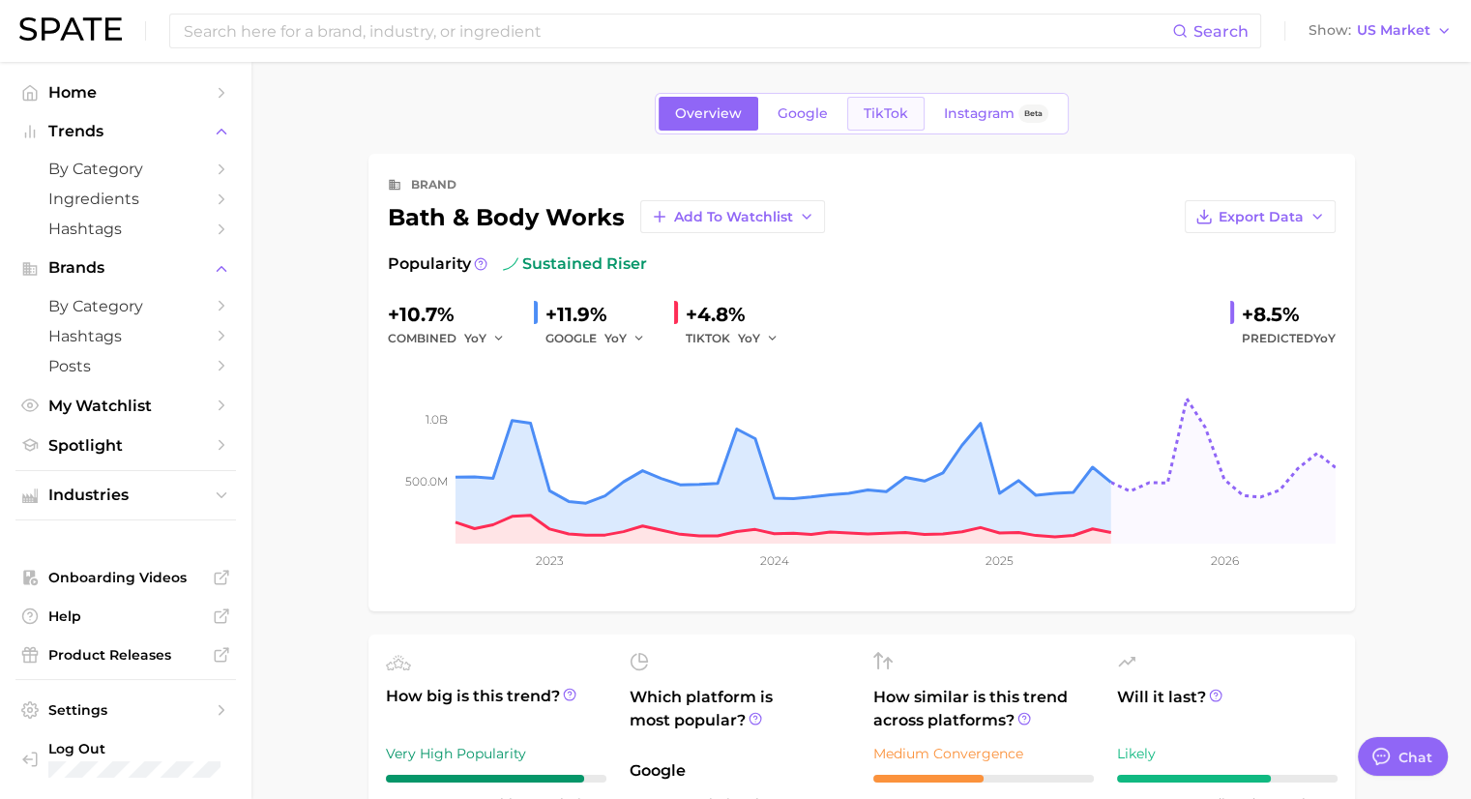
click at [870, 116] on span "TikTok" at bounding box center [885, 113] width 44 height 16
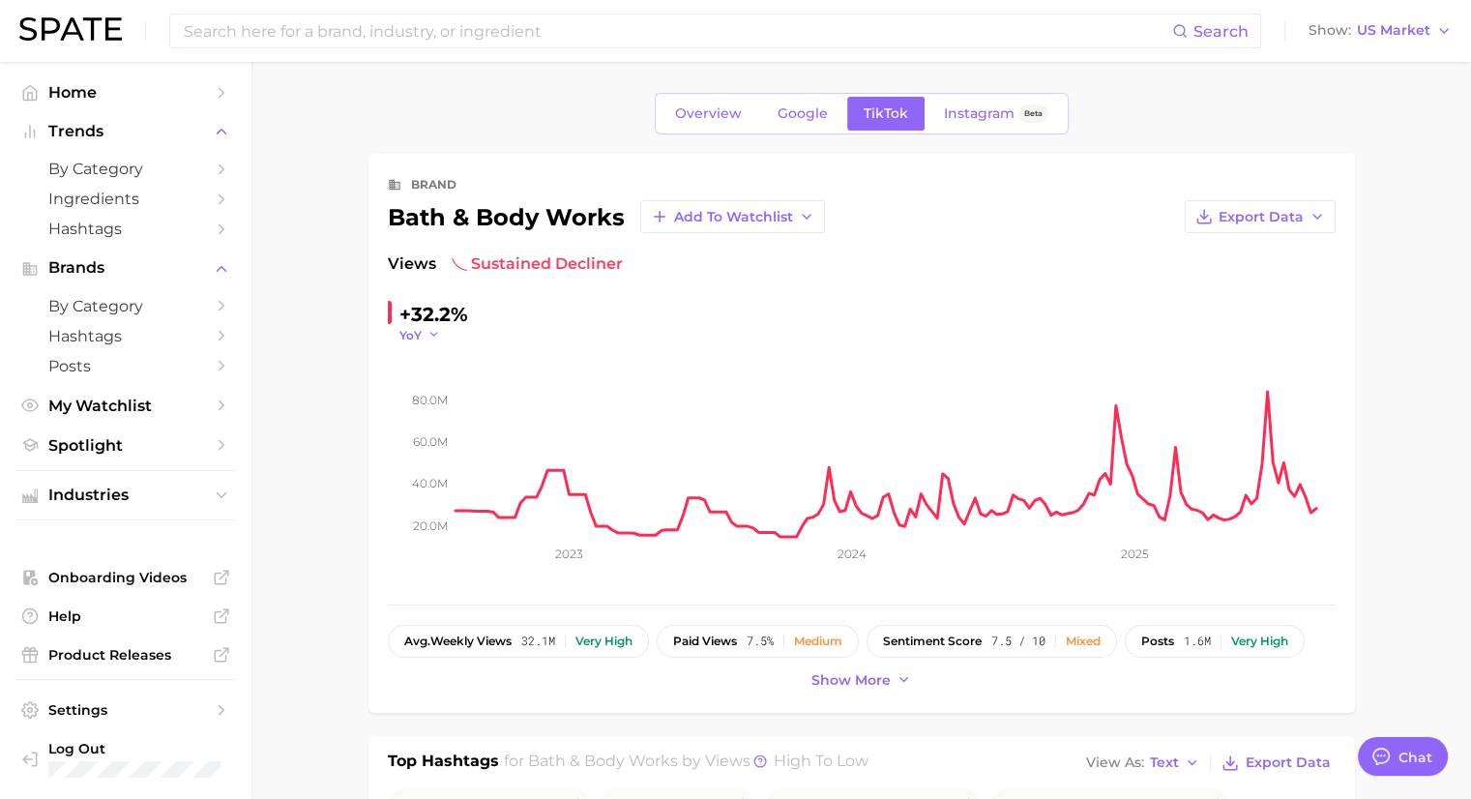
click at [431, 336] on icon "button" at bounding box center [434, 335] width 14 height 14
click at [418, 473] on button "WoW" at bounding box center [505, 467] width 213 height 35
click at [433, 334] on button "WoW" at bounding box center [425, 335] width 53 height 16
click at [436, 367] on button "YoY" at bounding box center [505, 362] width 213 height 35
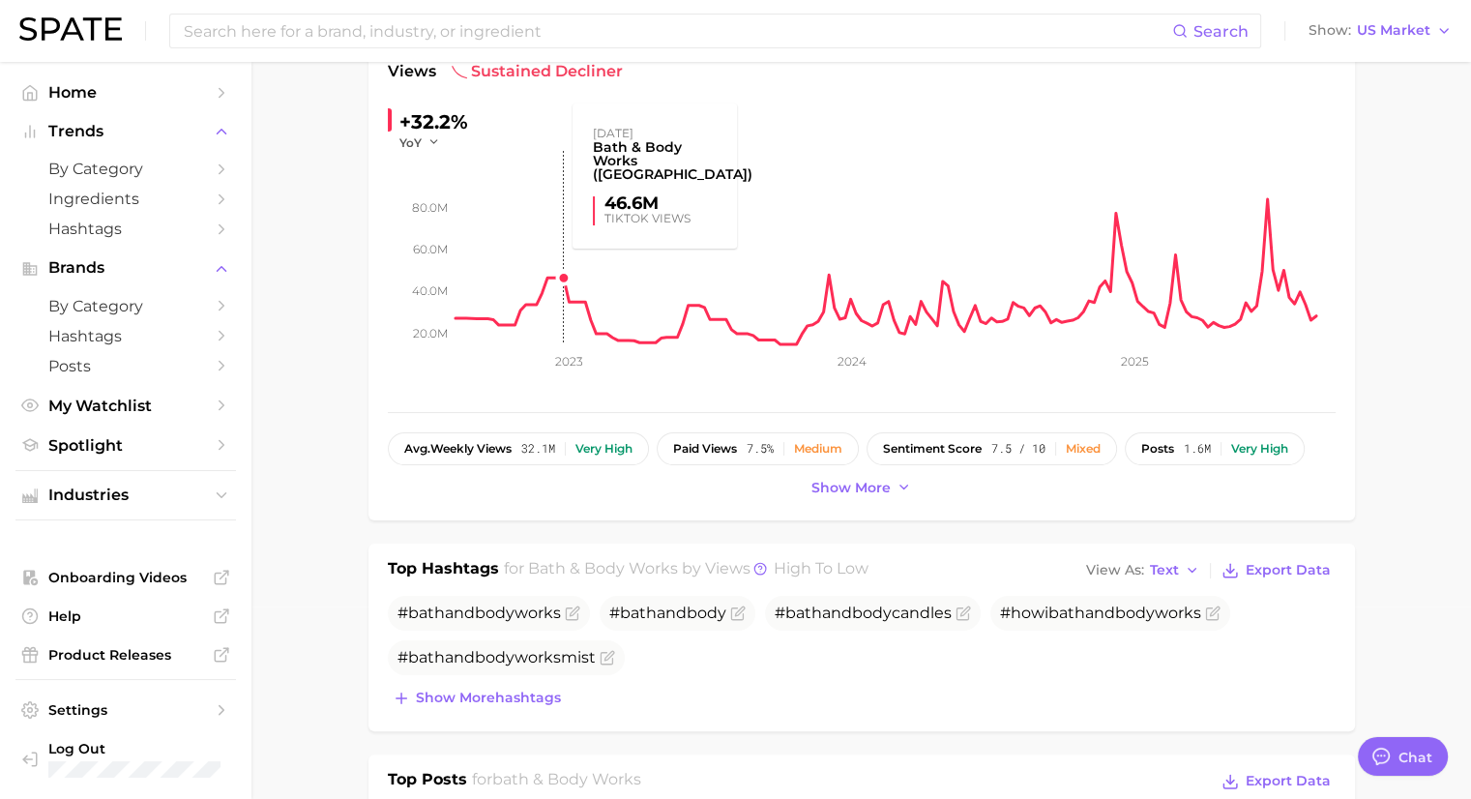
scroll to position [193, 0]
click at [861, 487] on span "Show more" at bounding box center [850, 487] width 79 height 16
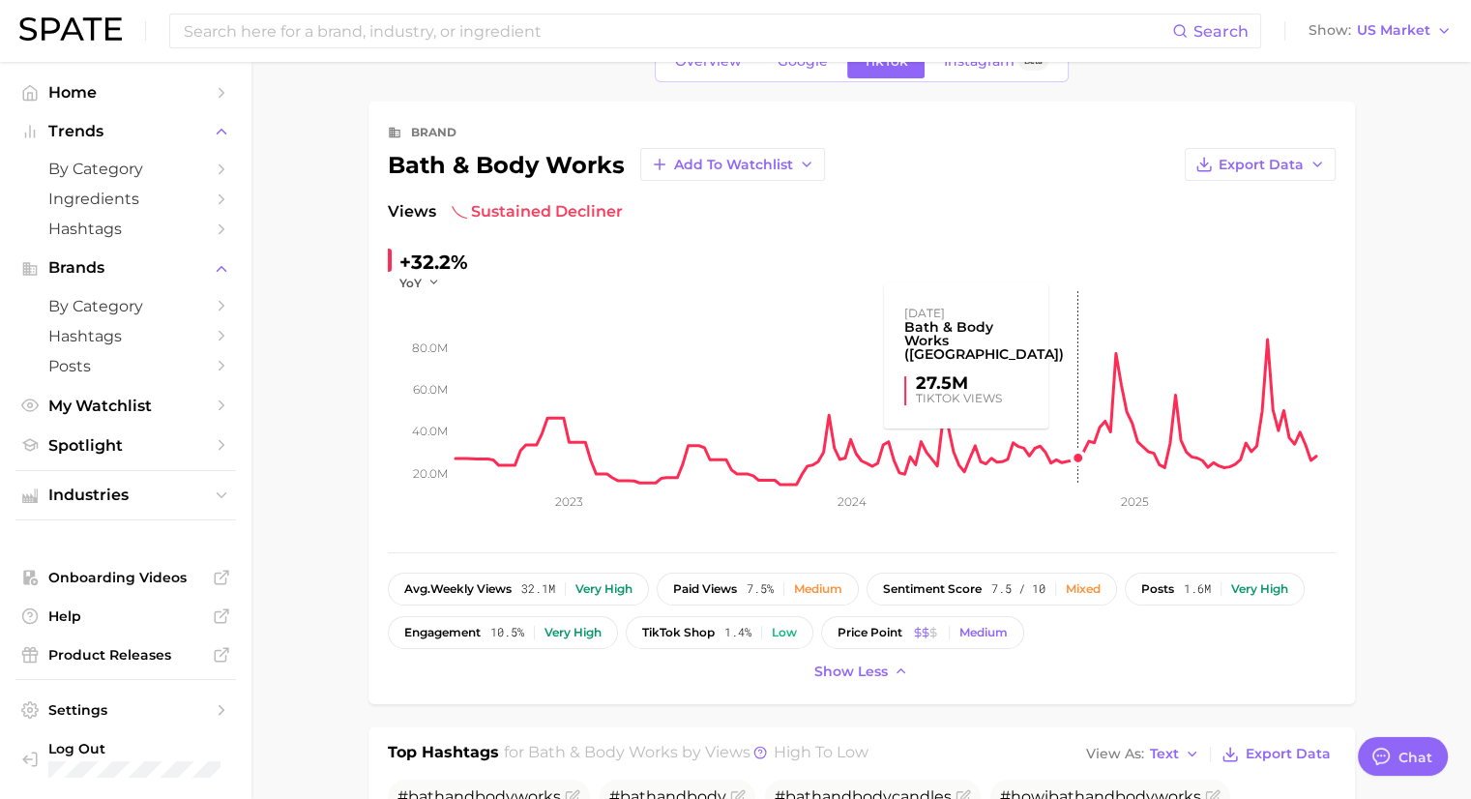
scroll to position [0, 0]
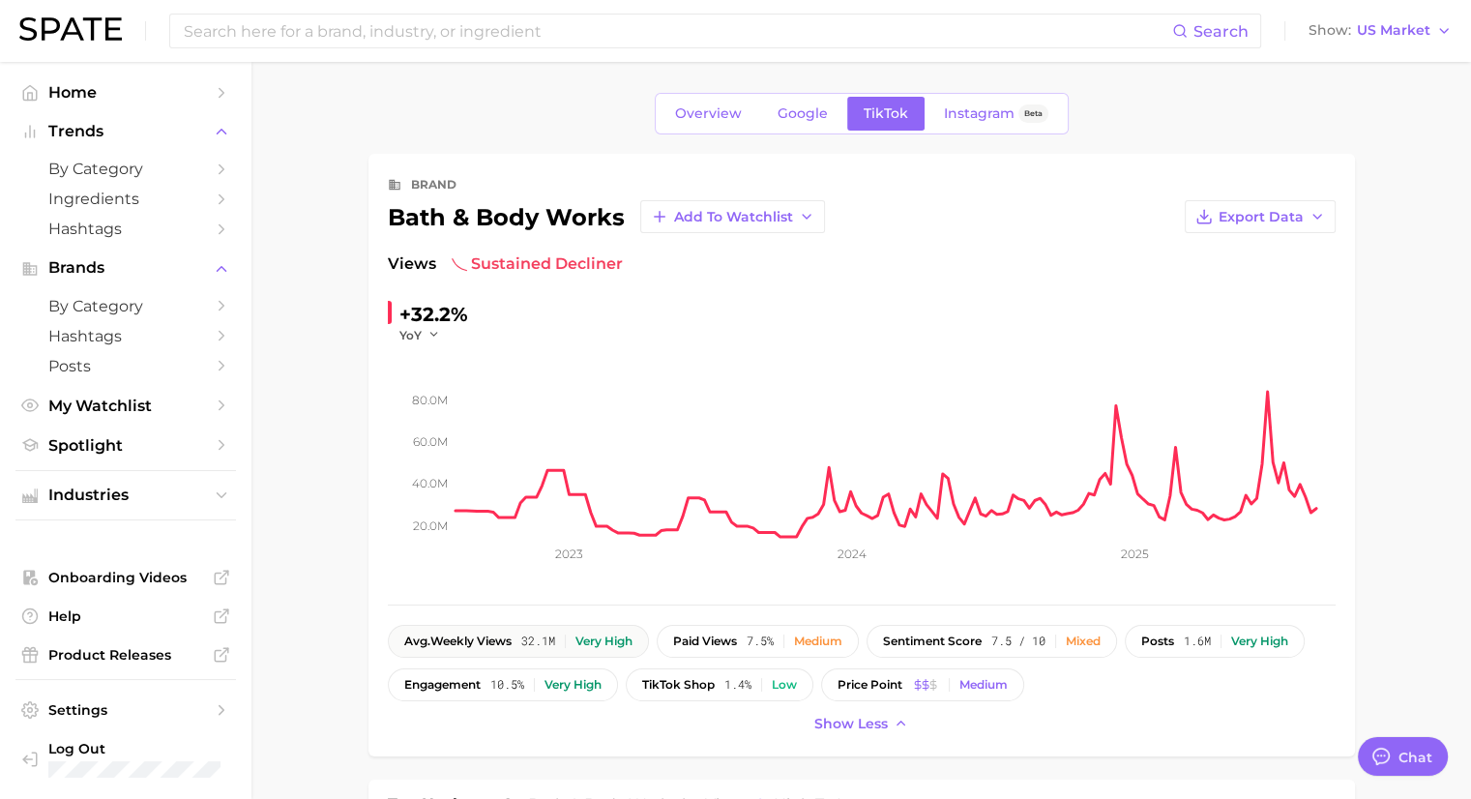
click at [565, 647] on button "avg. weekly views 32.1m Very high" at bounding box center [518, 641] width 261 height 33
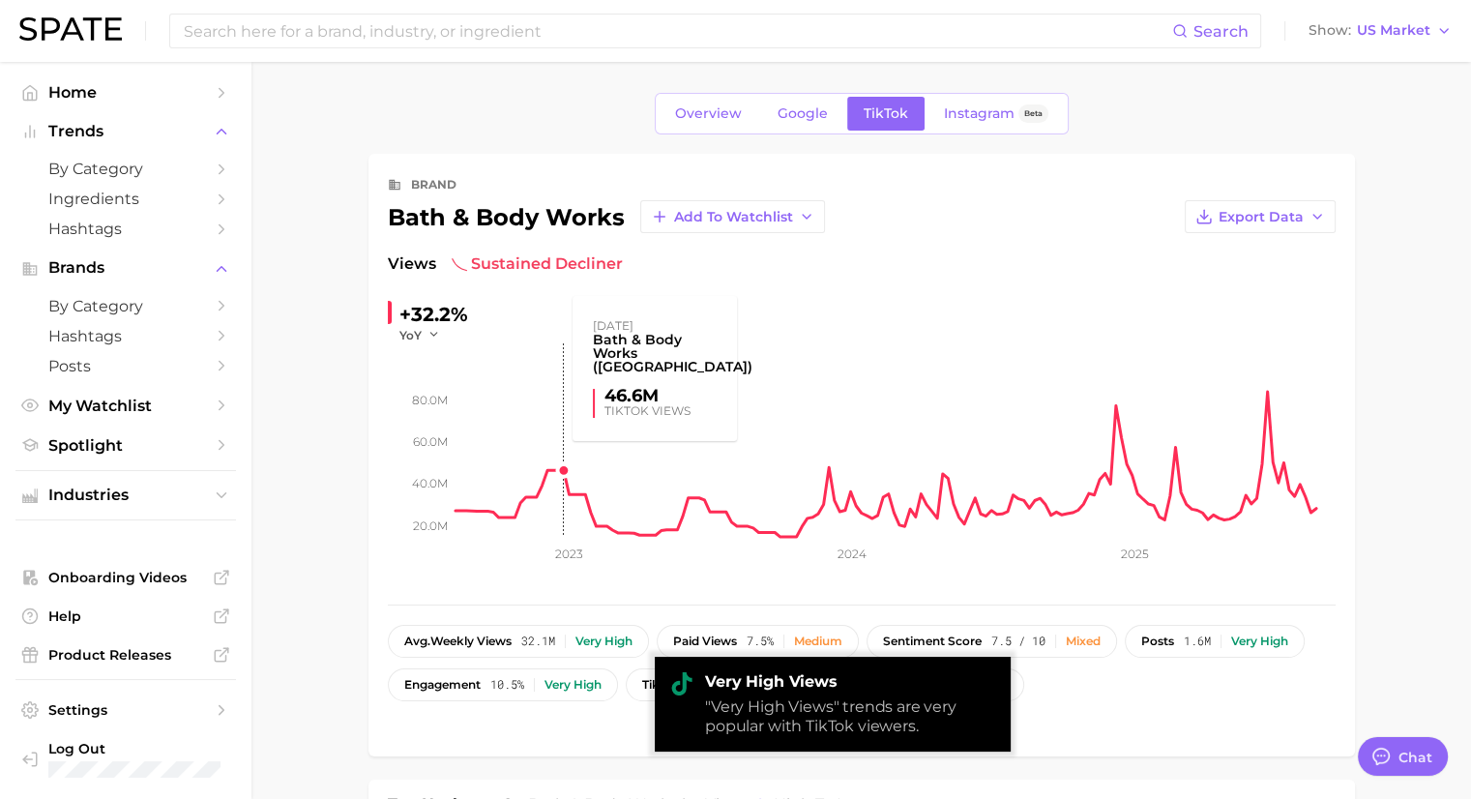
click at [613, 424] on rect at bounding box center [895, 439] width 880 height 193
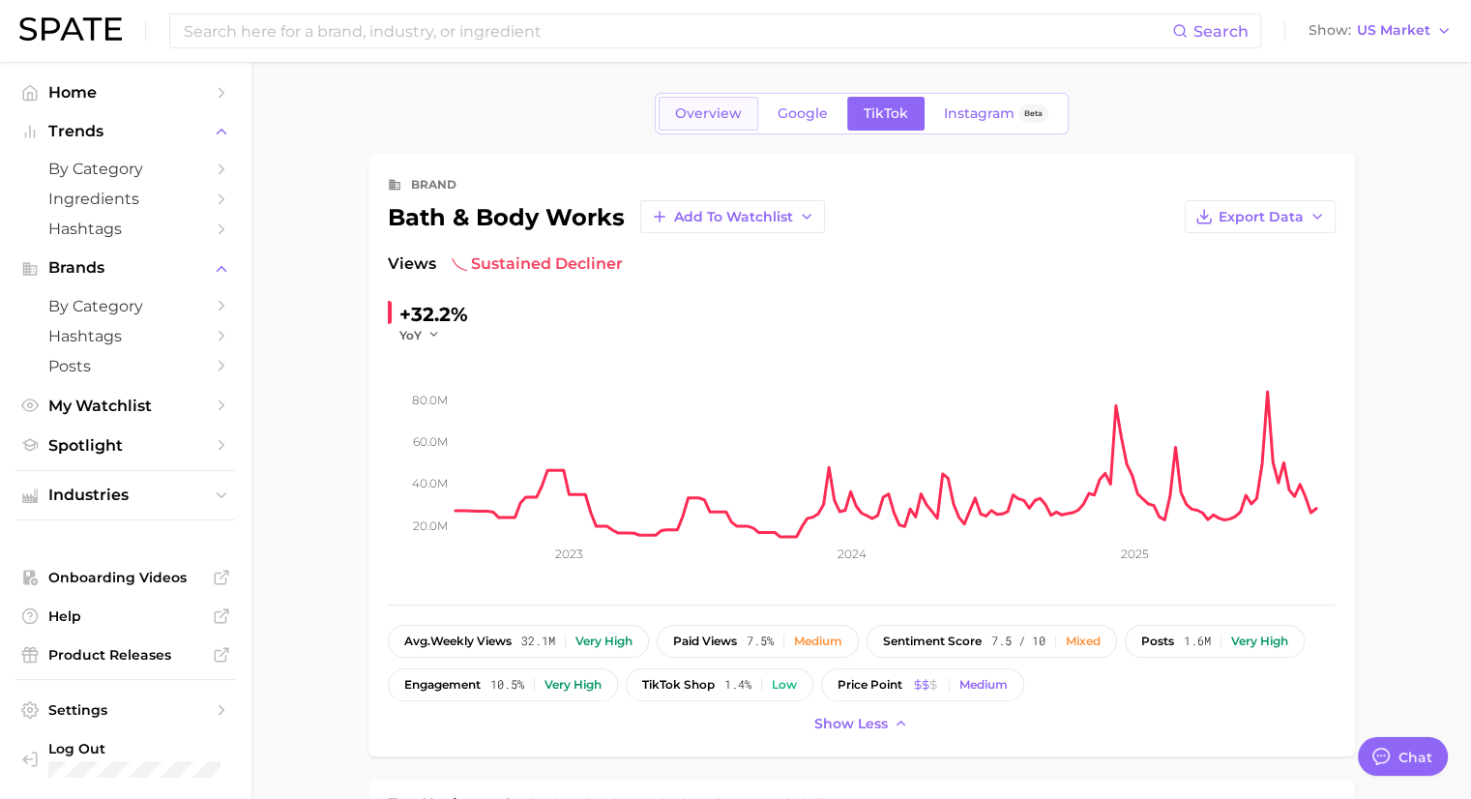
click at [740, 110] on span "Overview" at bounding box center [708, 113] width 67 height 16
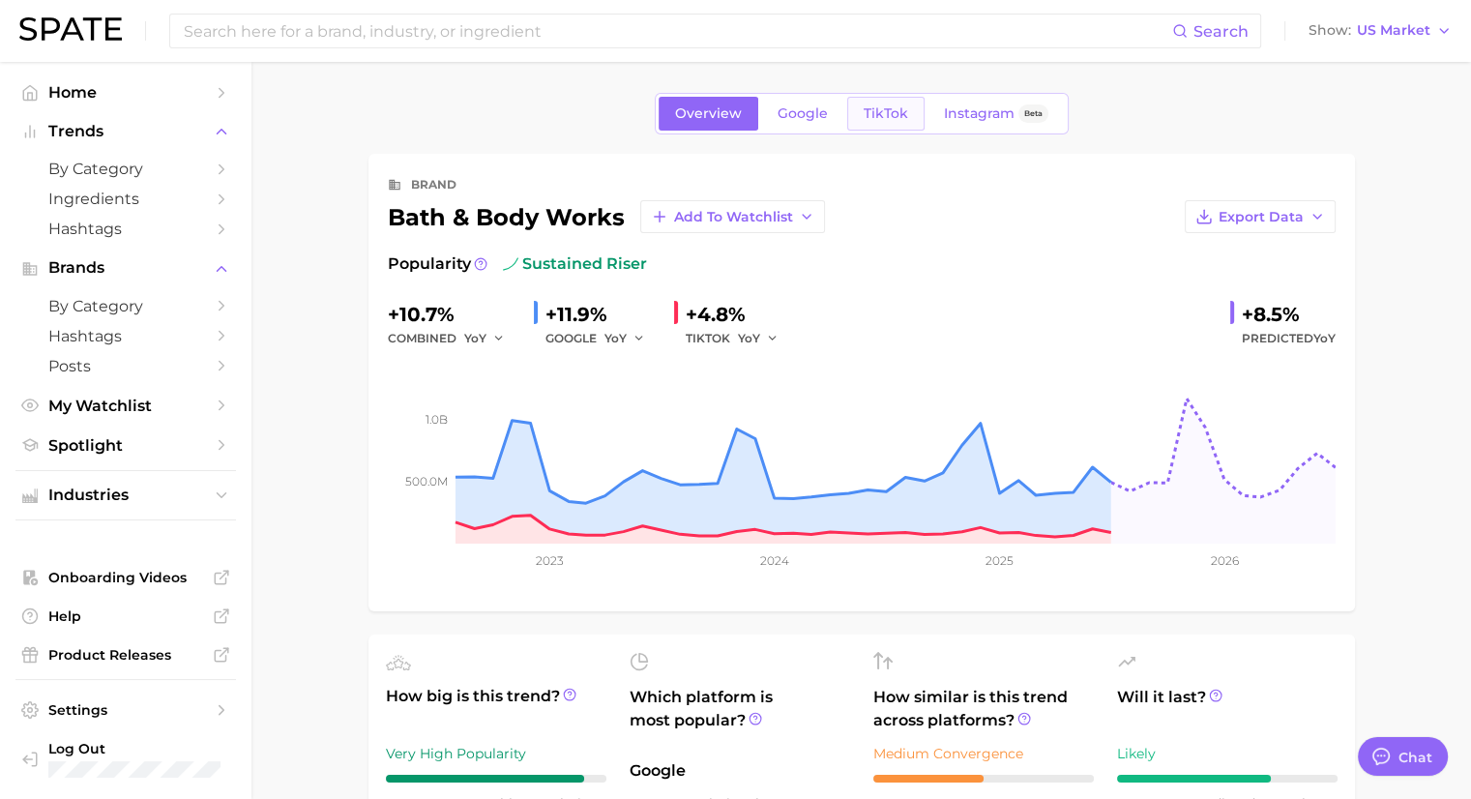
click at [906, 100] on link "TikTok" at bounding box center [885, 114] width 77 height 34
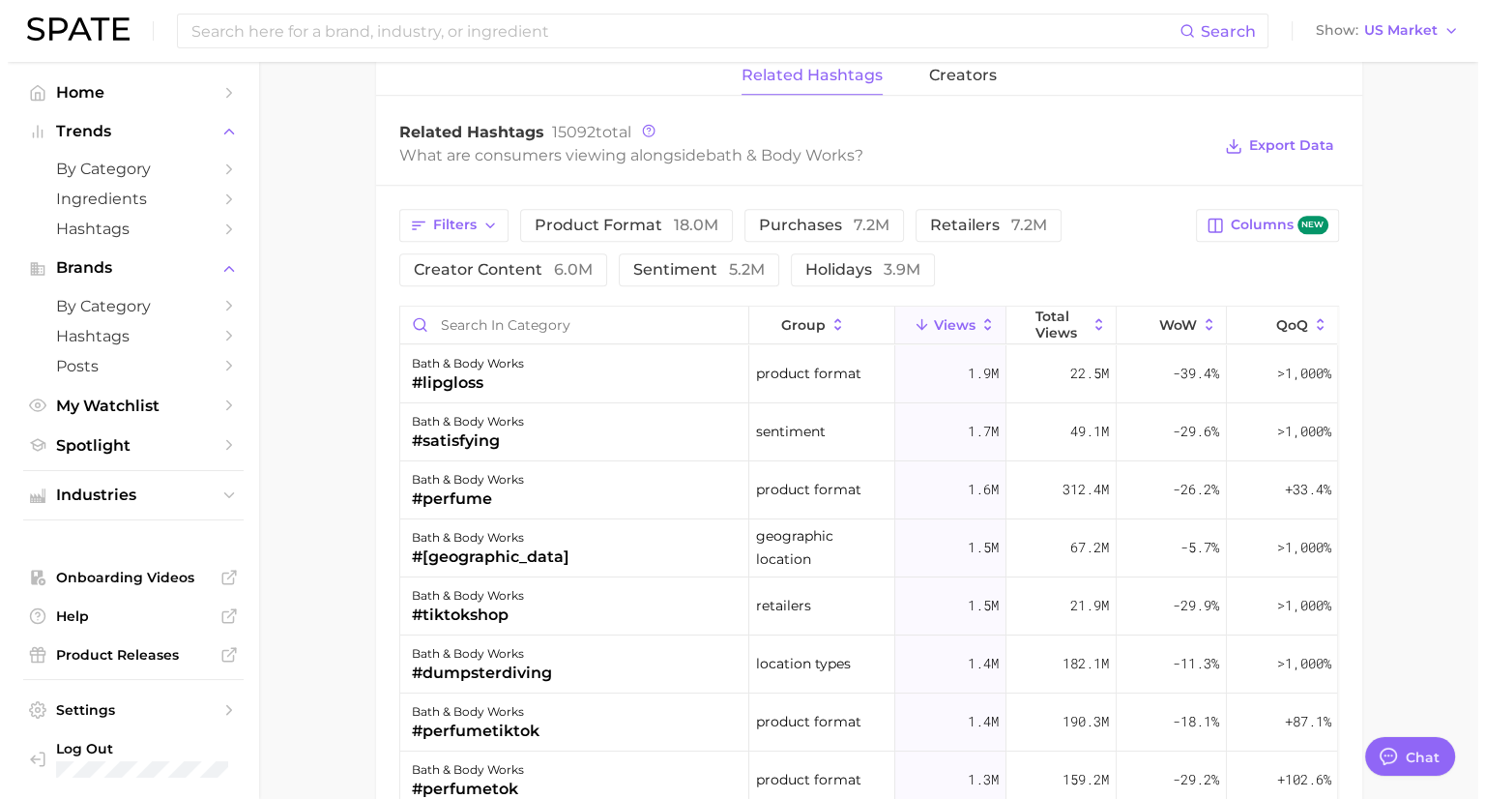
scroll to position [1450, 0]
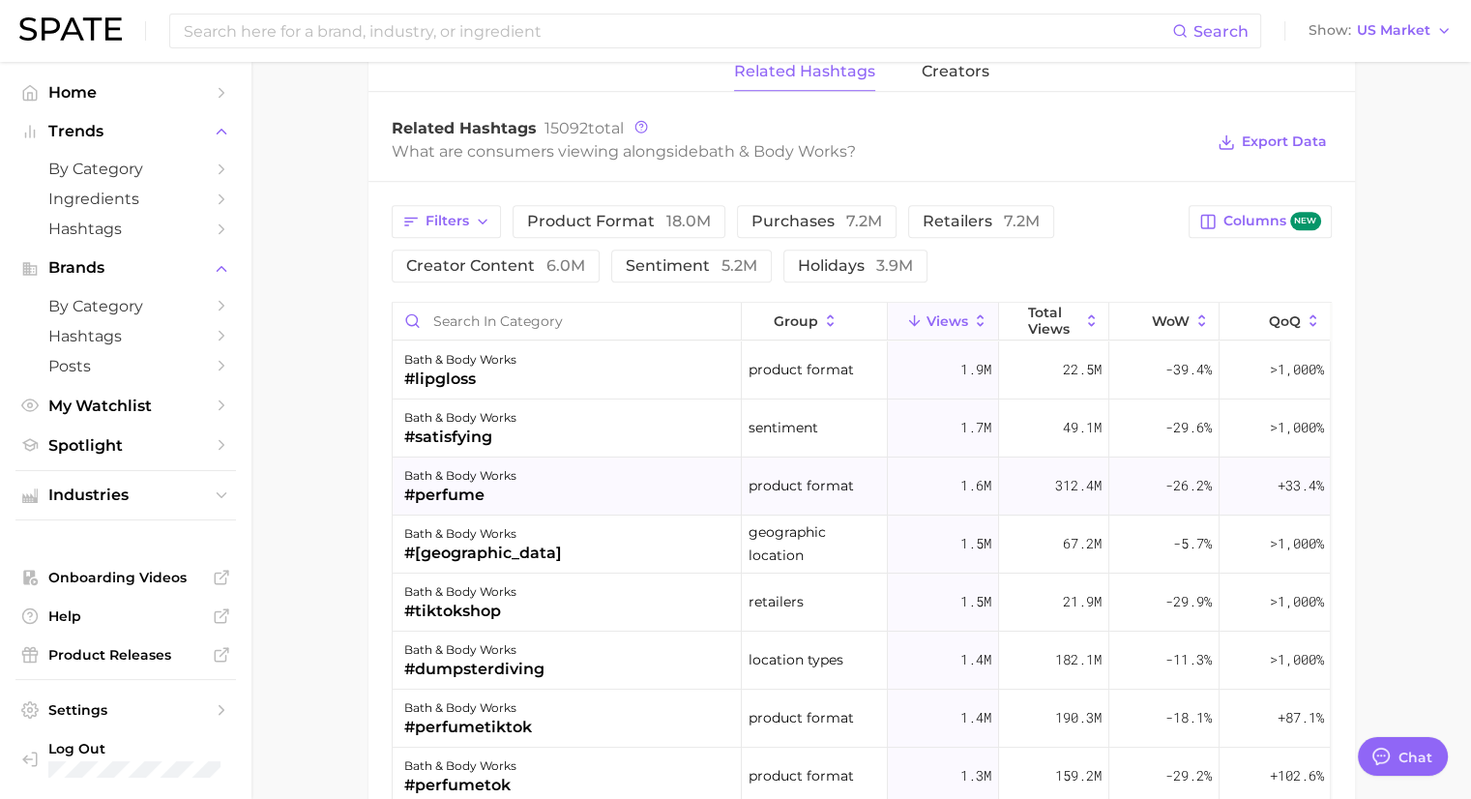
click at [1055, 484] on span "312.4m" at bounding box center [1078, 485] width 46 height 23
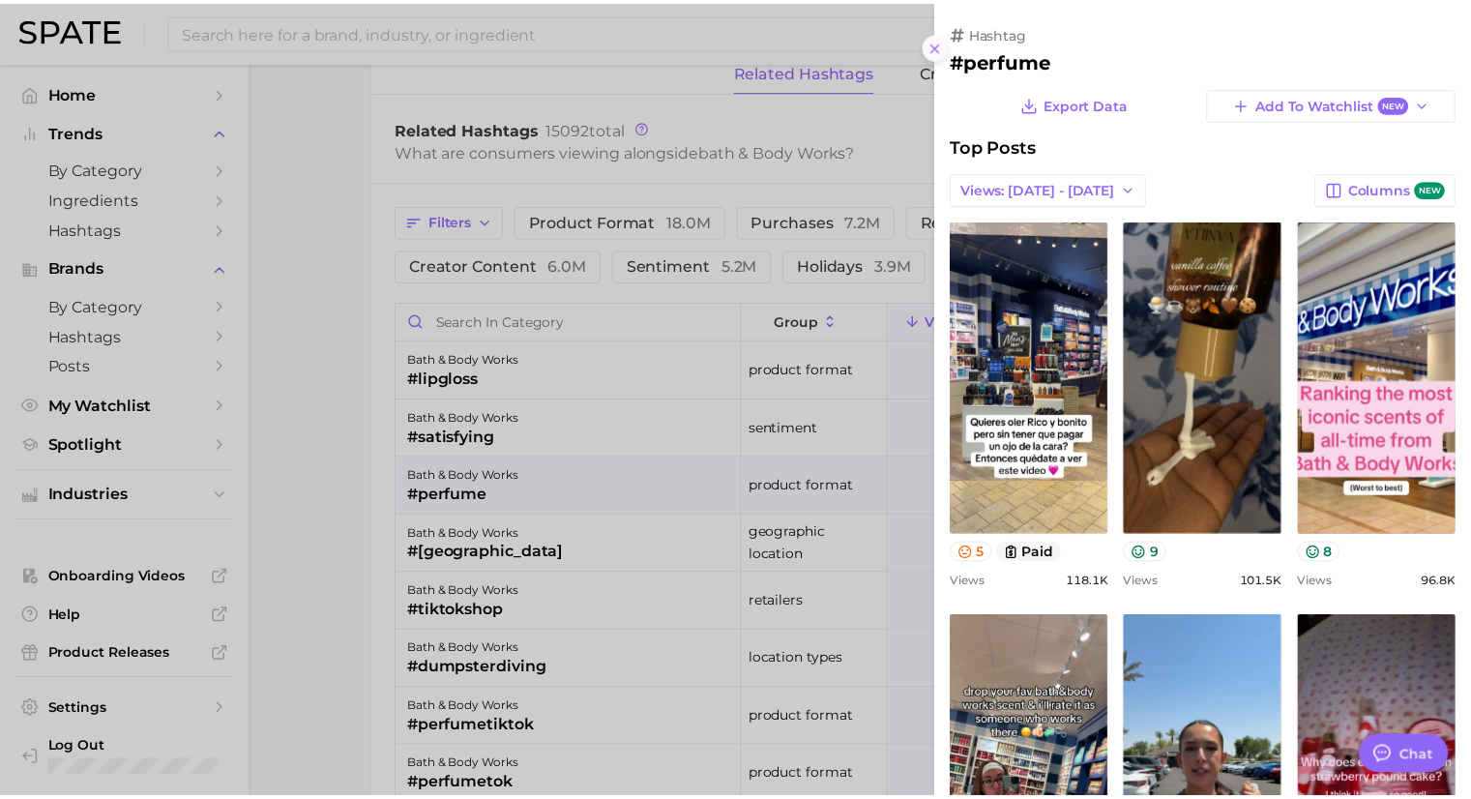
scroll to position [0, 0]
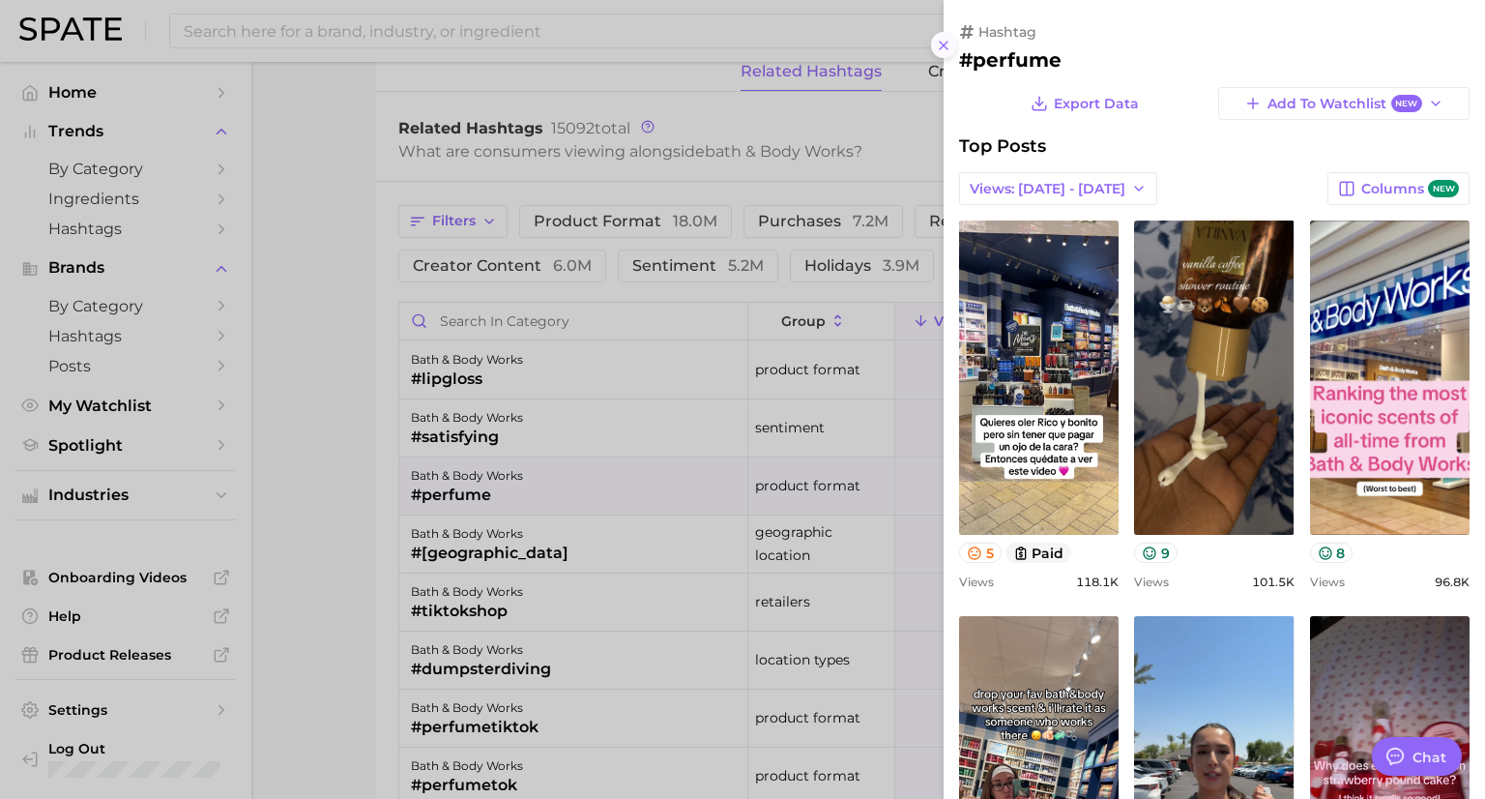
click at [944, 41] on icon at bounding box center [943, 45] width 15 height 15
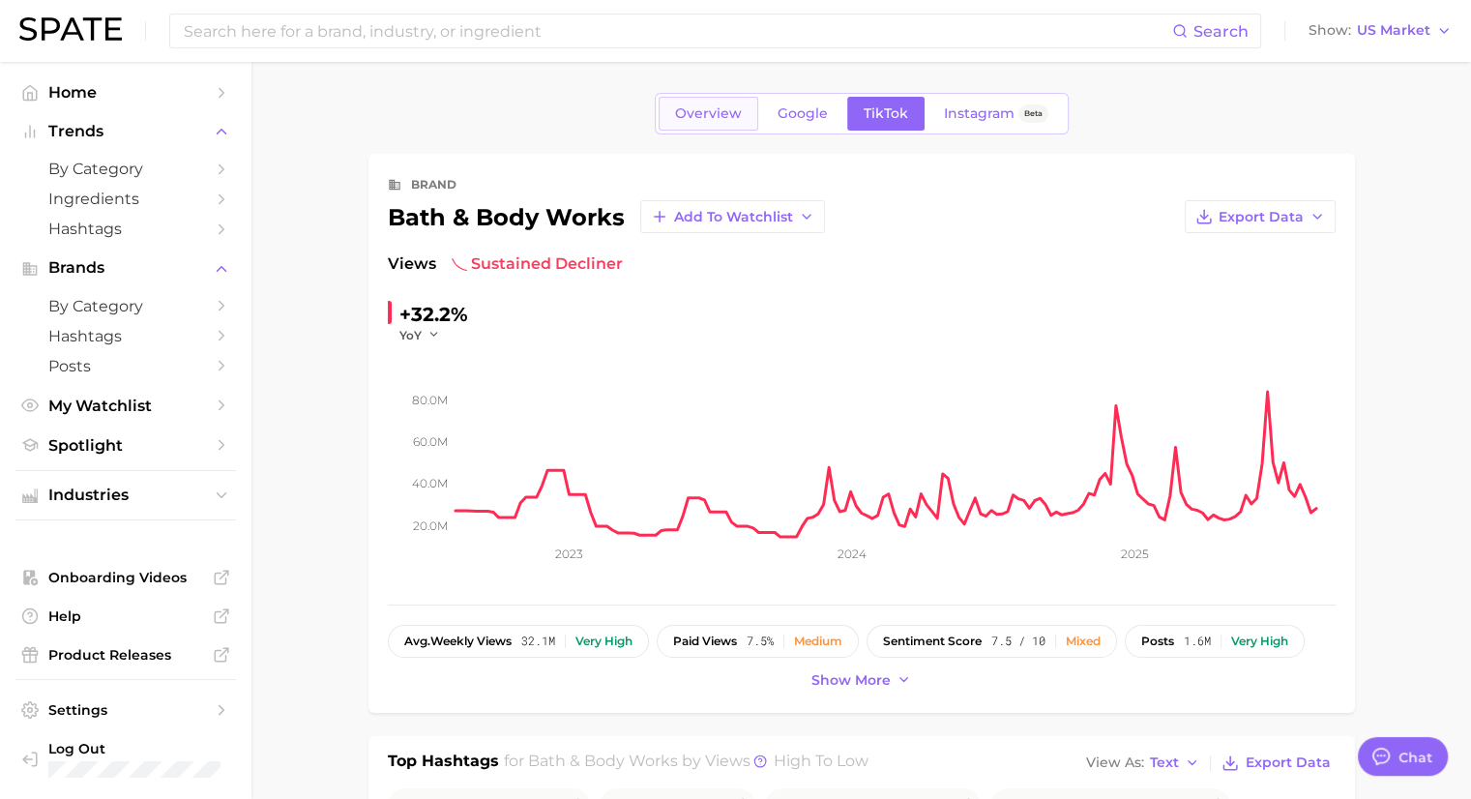
click at [700, 116] on span "Overview" at bounding box center [708, 113] width 67 height 16
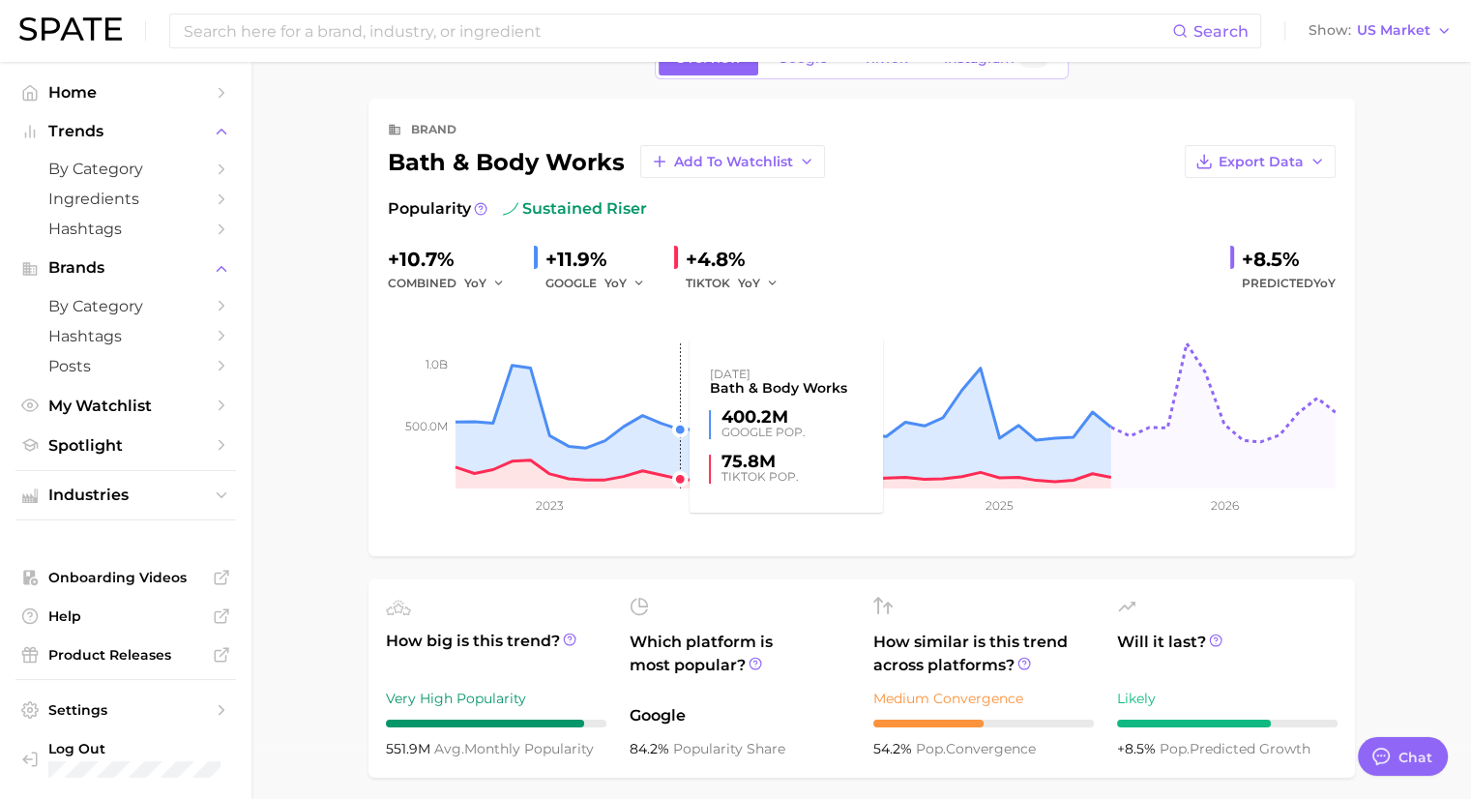
scroll to position [97, 0]
